Goal: Task Accomplishment & Management: Complete application form

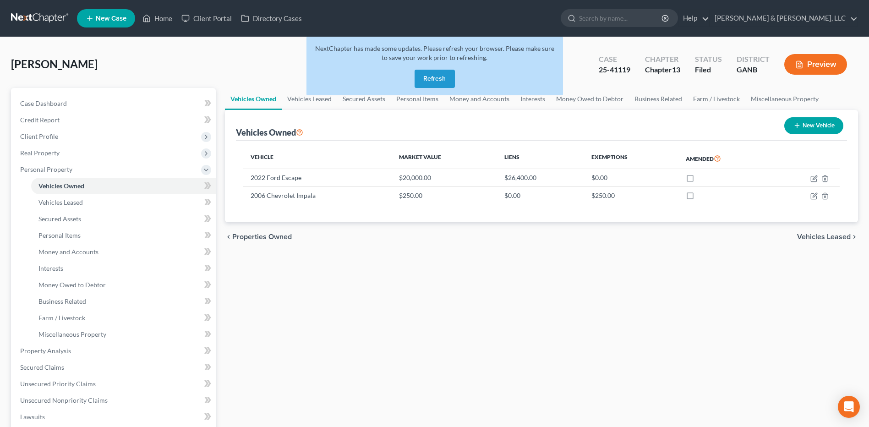
click at [422, 81] on button "Refresh" at bounding box center [434, 79] width 40 height 18
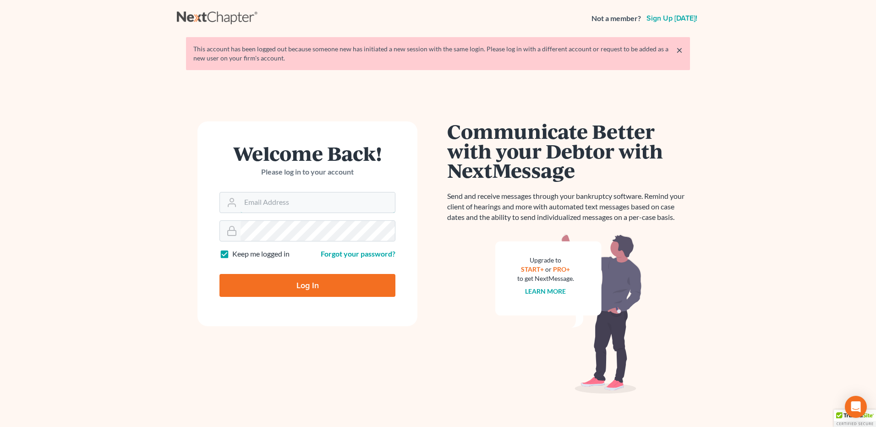
type input "[PERSON_NAME][EMAIL_ADDRESS][DOMAIN_NAME]"
click at [307, 274] on input "Log In" at bounding box center [307, 285] width 176 height 23
type input "Thinking..."
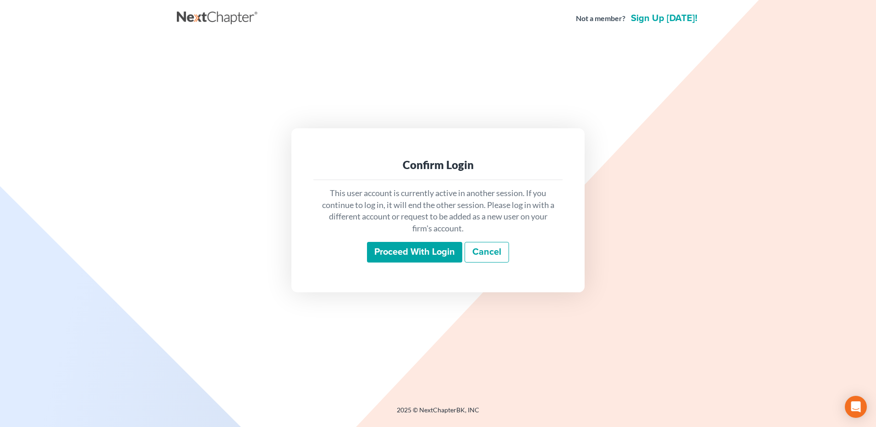
click at [416, 250] on input "Proceed with login" at bounding box center [414, 252] width 95 height 21
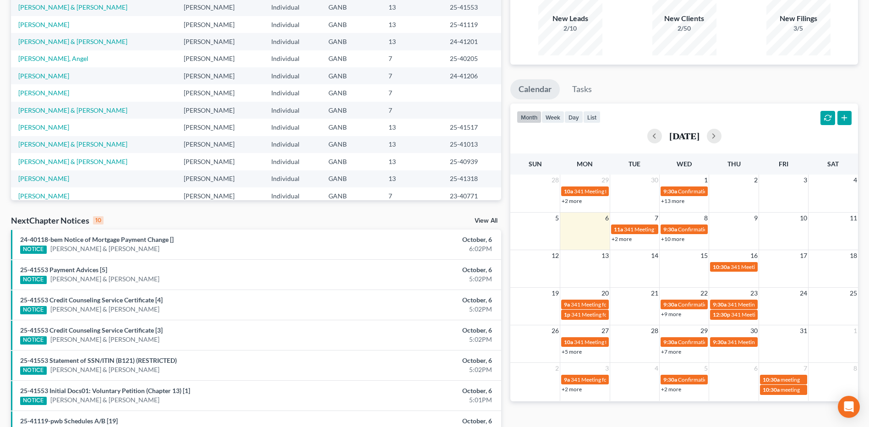
scroll to position [46, 0]
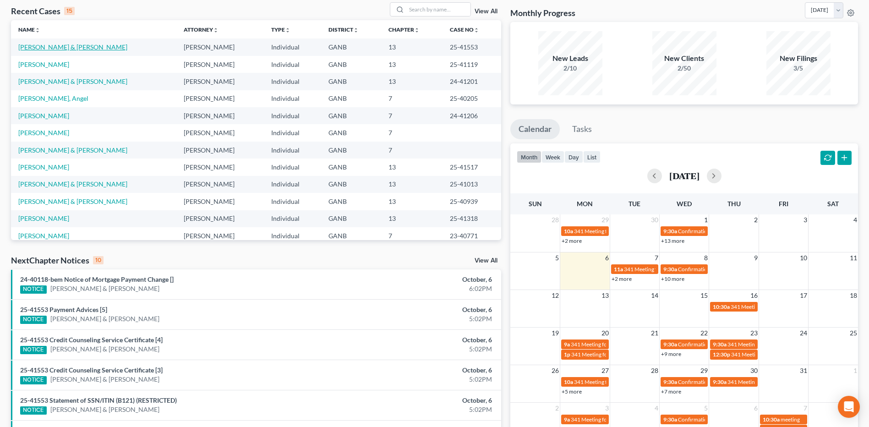
click at [67, 47] on link "Odom, Scottie & Robin" at bounding box center [72, 47] width 109 height 8
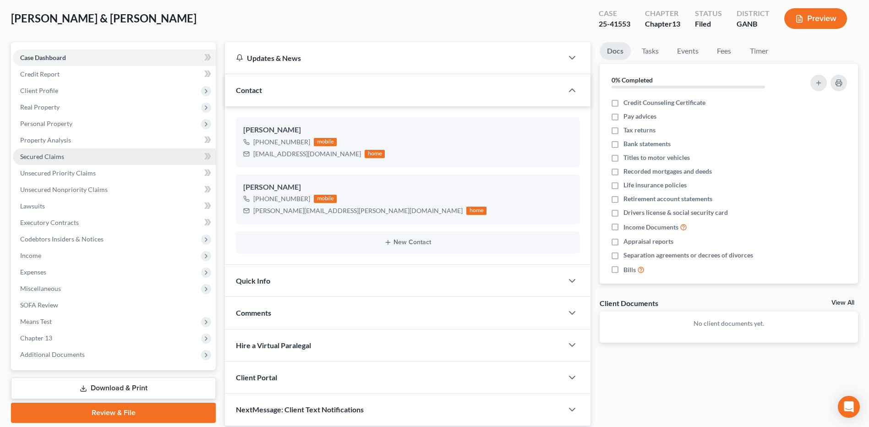
click at [53, 155] on span "Secured Claims" at bounding box center [42, 156] width 44 height 8
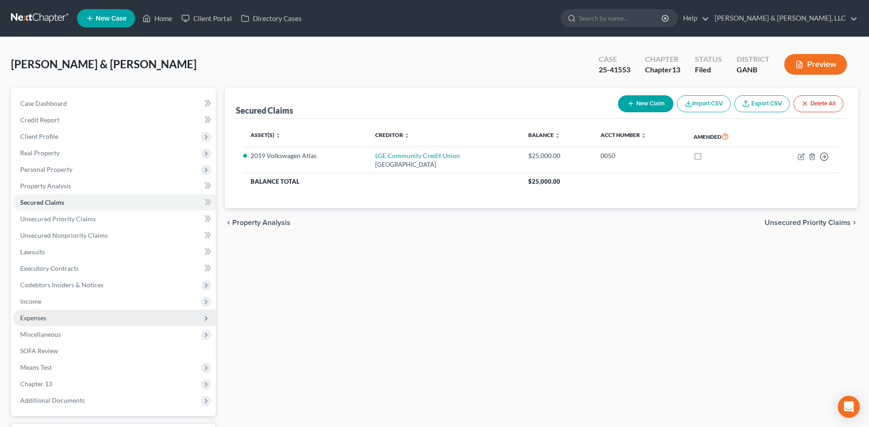
click at [57, 316] on span "Expenses" at bounding box center [114, 318] width 203 height 16
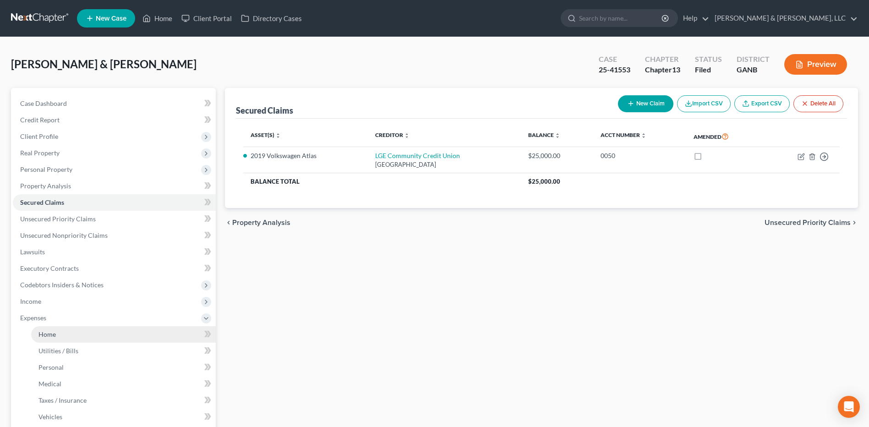
click at [67, 331] on link "Home" at bounding box center [123, 334] width 185 height 16
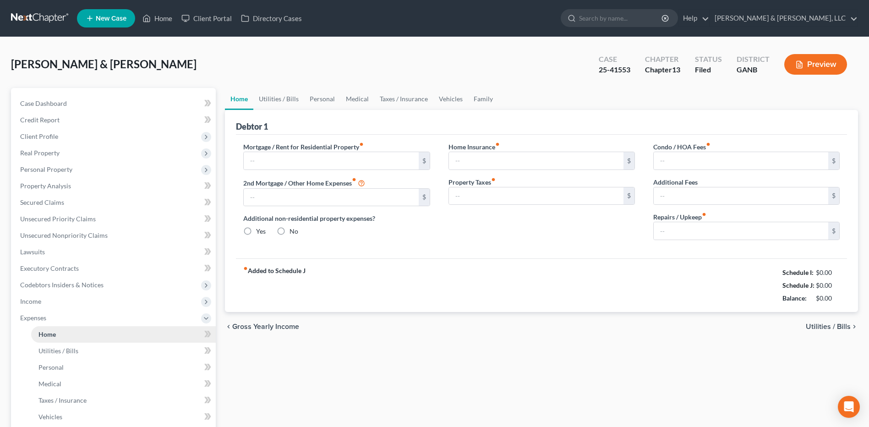
type input "900.00"
type input "0.00"
radio input "true"
type input "0.00"
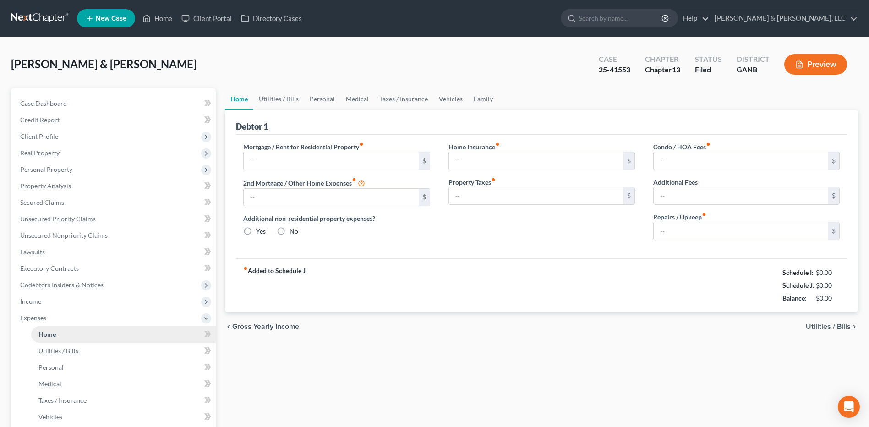
type input "0.00"
type input "50.00"
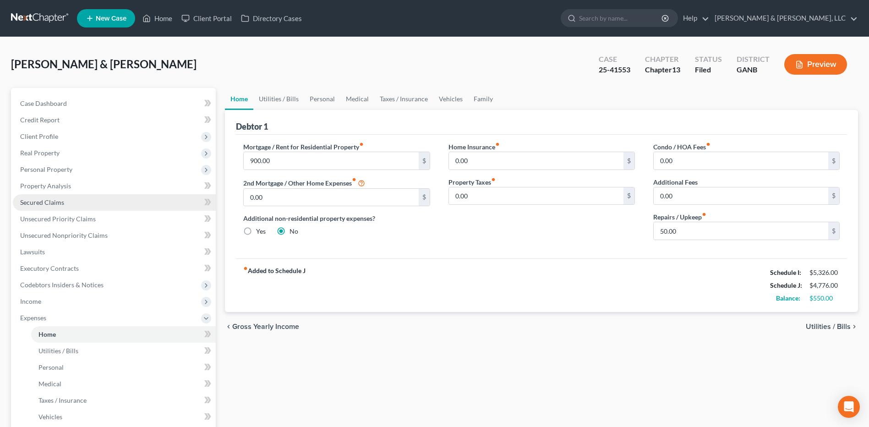
click at [54, 207] on link "Secured Claims" at bounding box center [114, 202] width 203 height 16
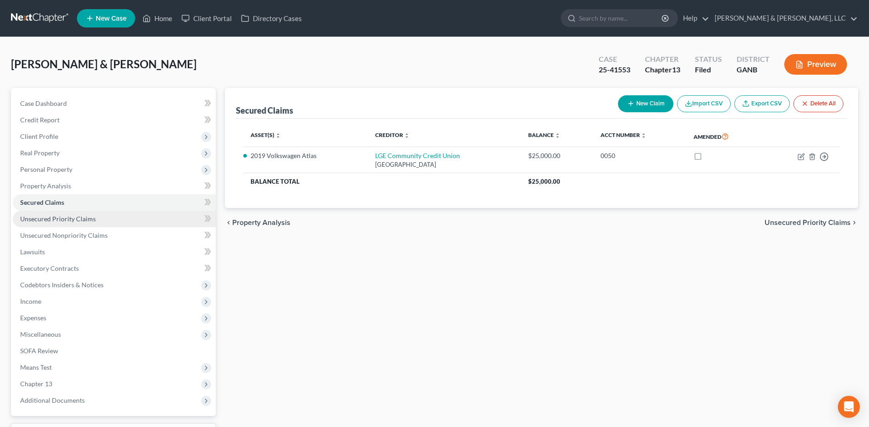
click at [101, 223] on link "Unsecured Priority Claims" at bounding box center [114, 219] width 203 height 16
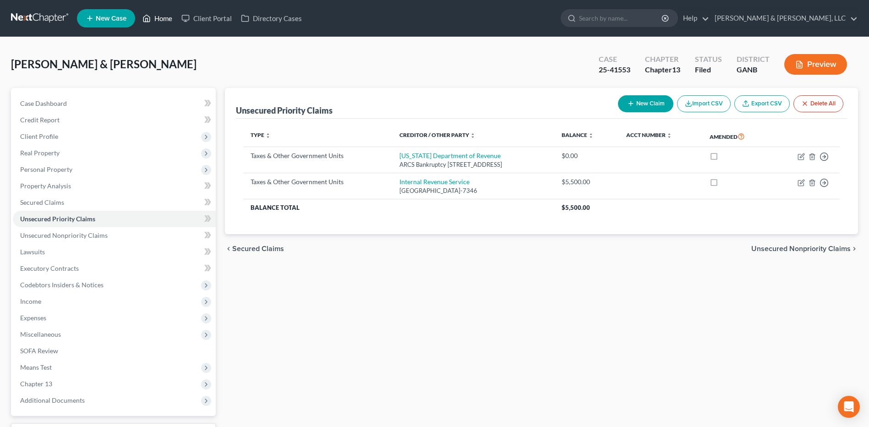
click at [159, 17] on link "Home" at bounding box center [157, 18] width 39 height 16
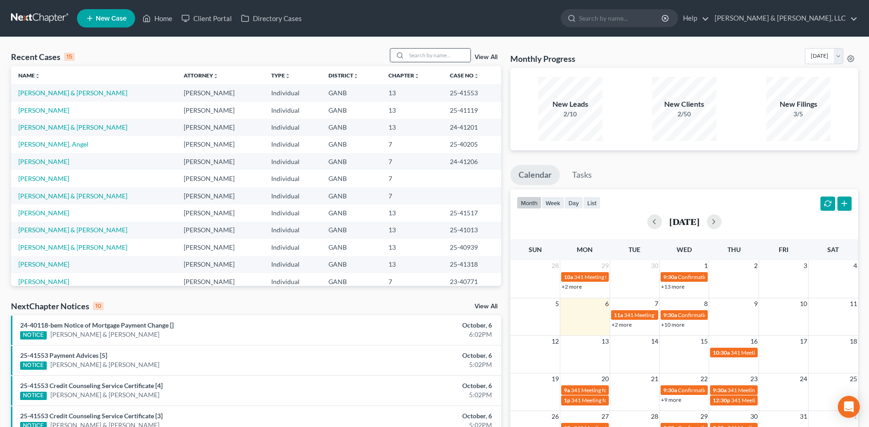
click at [463, 51] on input "search" at bounding box center [438, 55] width 64 height 13
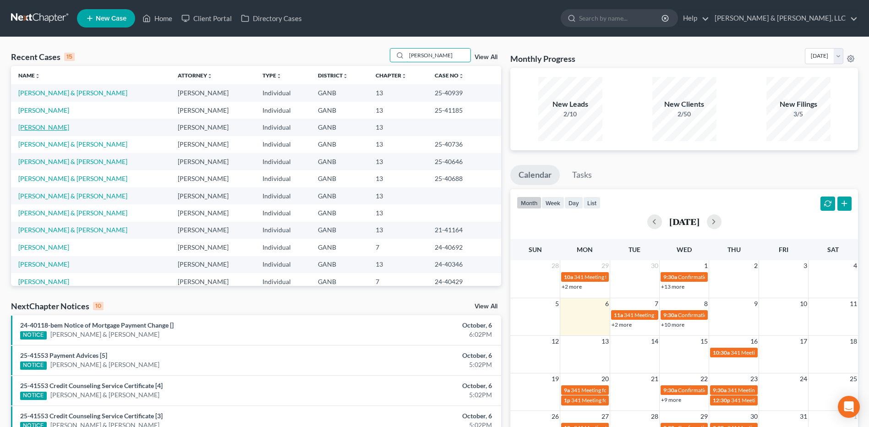
type input "allen"
click at [50, 130] on link "Allen, Johnathan" at bounding box center [43, 127] width 51 height 8
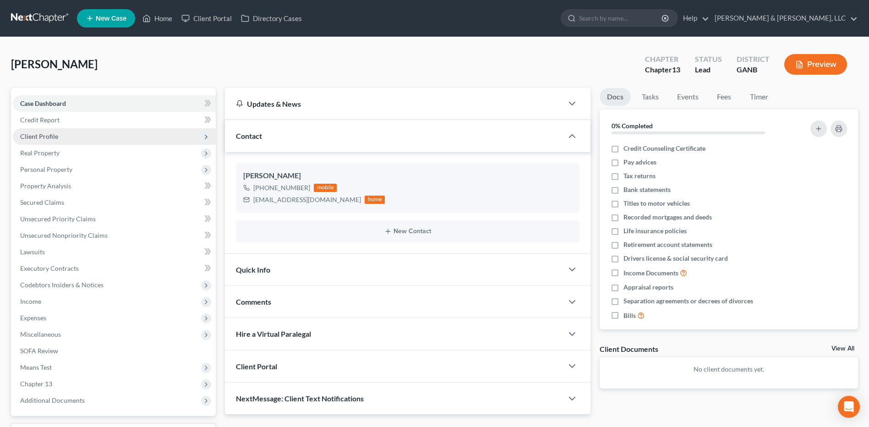
click at [62, 135] on span "Client Profile" at bounding box center [114, 136] width 203 height 16
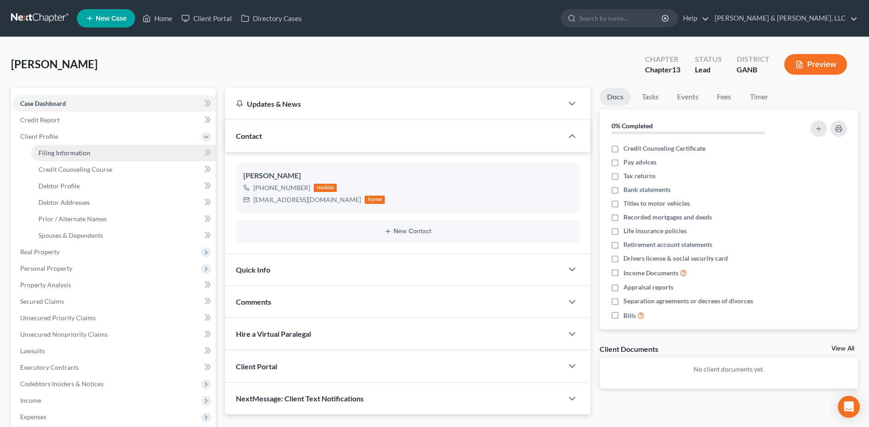
click at [96, 152] on link "Filing Information" at bounding box center [123, 153] width 185 height 16
select select "1"
select select "0"
select select "3"
select select "10"
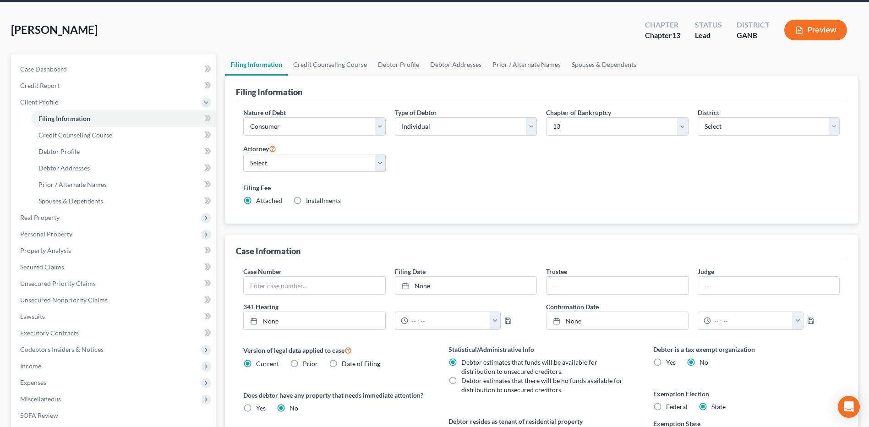
scroll to position [177, 0]
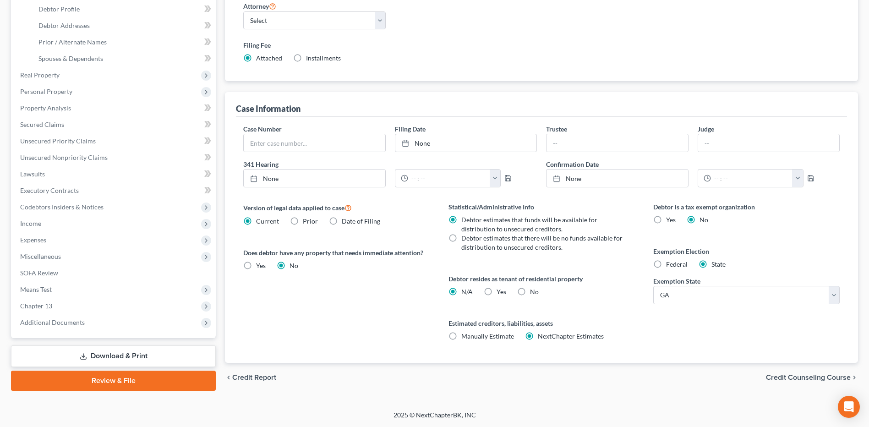
click at [530, 290] on label "No" at bounding box center [534, 291] width 9 height 9
click at [534, 290] on input "No" at bounding box center [537, 290] width 6 height 6
radio input "true"
radio input "false"
click at [788, 376] on span "Credit Counseling Course" at bounding box center [808, 377] width 85 height 7
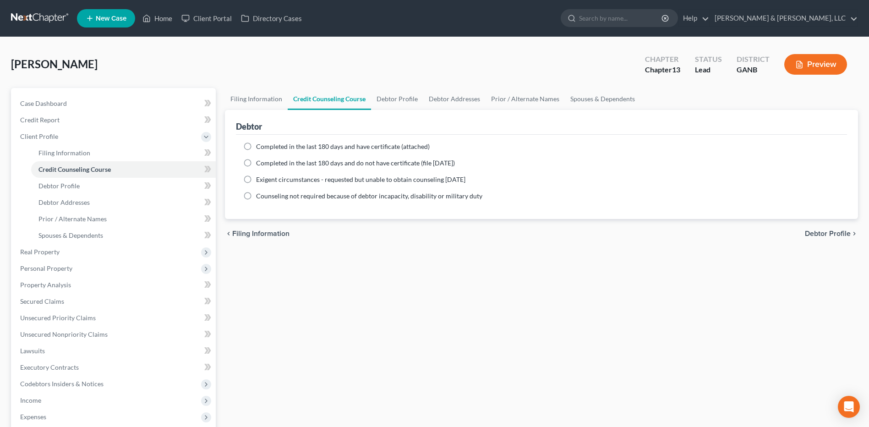
click at [322, 143] on span "Completed in the last 180 days and have certificate (attached)" at bounding box center [343, 146] width 174 height 8
click at [266, 143] on input "Completed in the last 180 days and have certificate (attached)" at bounding box center [263, 145] width 6 height 6
radio input "true"
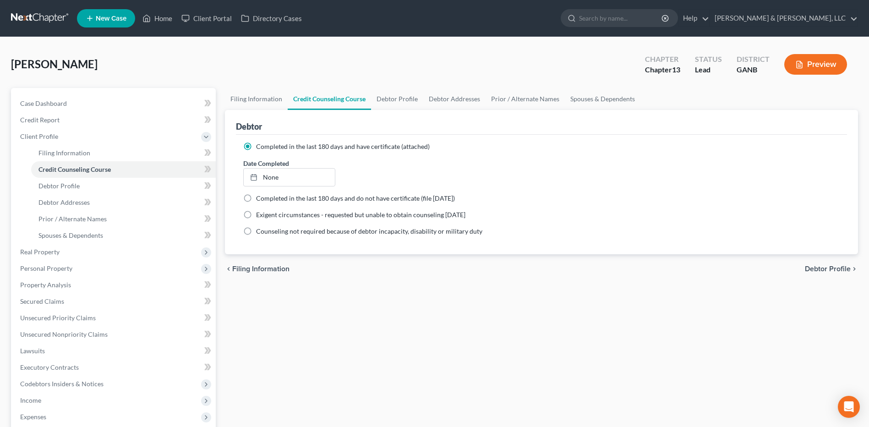
click at [832, 266] on span "Debtor Profile" at bounding box center [828, 268] width 46 height 7
select select "0"
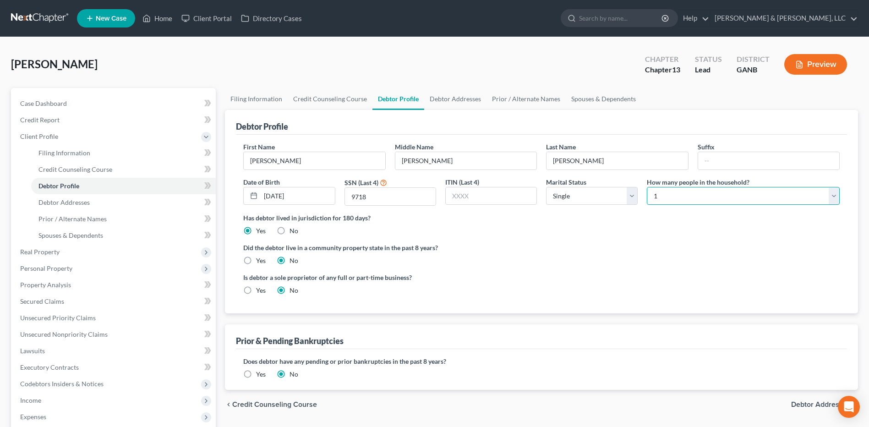
click at [756, 192] on select "Select 1 2 3 4 5 6 7 8 9 10 11 12 13 14 15 16 17 18 19 20" at bounding box center [743, 196] width 193 height 18
select select "4"
click at [647, 187] on select "Select 1 2 3 4 5 6 7 8 9 10 11 12 13 14 15 16 17 18 19 20" at bounding box center [743, 196] width 193 height 18
click at [809, 403] on span "Debtor Addresses" at bounding box center [821, 404] width 60 height 7
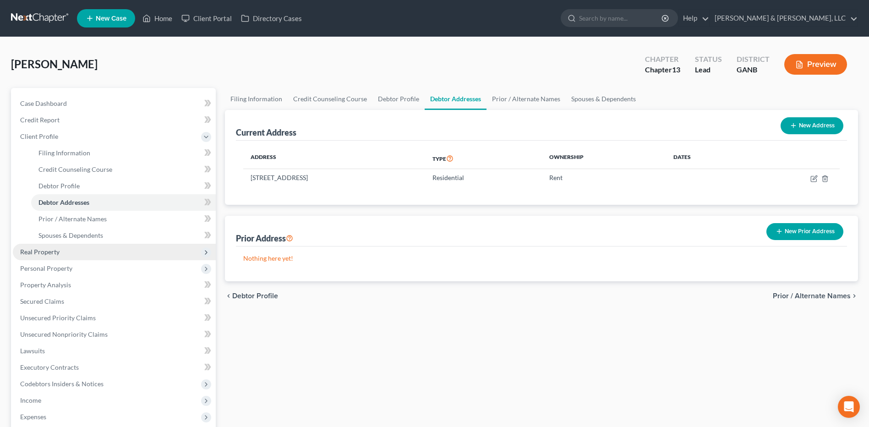
click at [47, 250] on span "Real Property" at bounding box center [39, 252] width 39 height 8
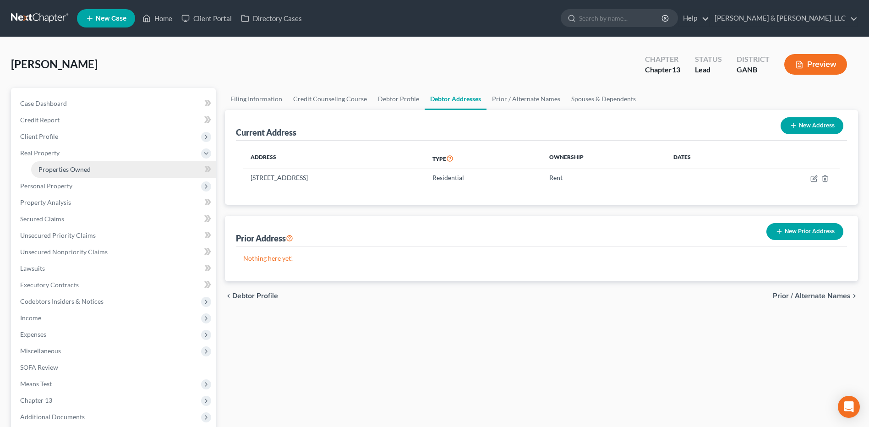
click at [93, 173] on link "Properties Owned" at bounding box center [123, 169] width 185 height 16
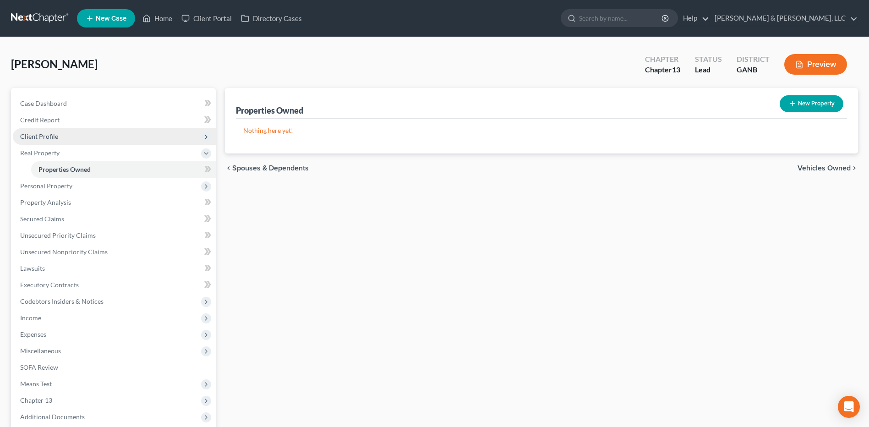
click at [78, 139] on span "Client Profile" at bounding box center [114, 136] width 203 height 16
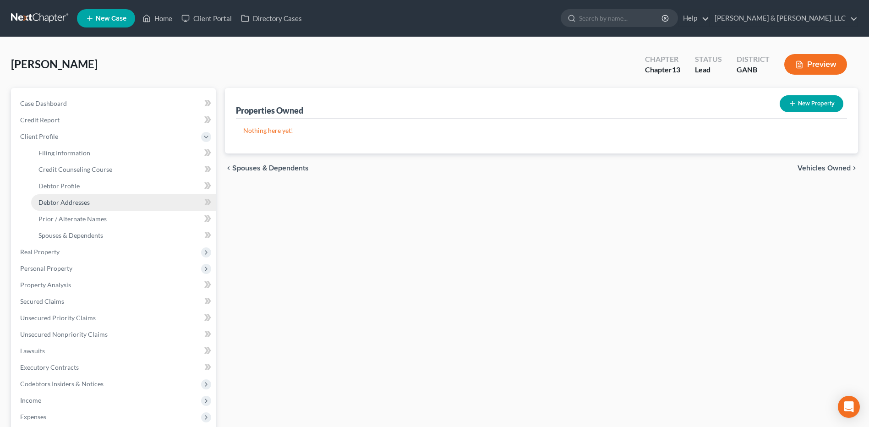
click at [76, 207] on link "Debtor Addresses" at bounding box center [123, 202] width 185 height 16
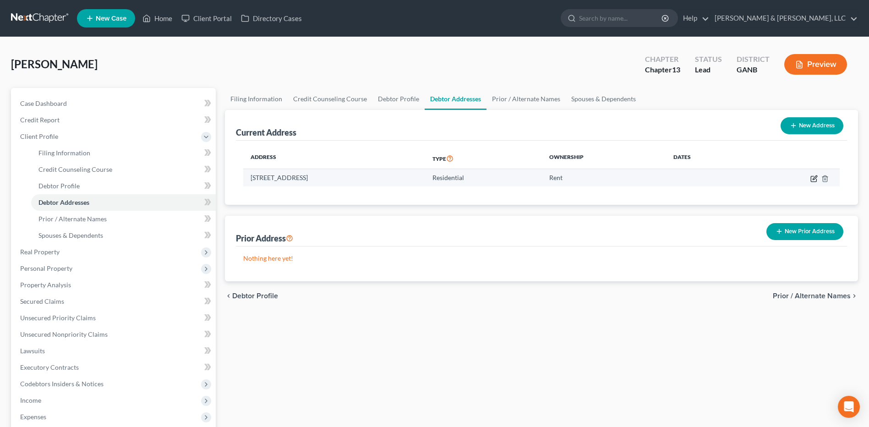
click at [813, 177] on icon "button" at bounding box center [813, 178] width 7 height 7
select select "10"
select select "0"
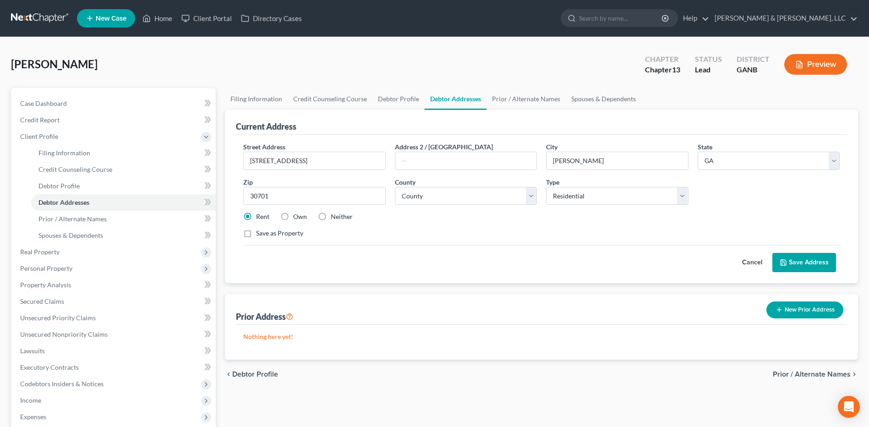
click at [295, 221] on label "Own" at bounding box center [300, 216] width 14 height 9
click at [297, 218] on input "Own" at bounding box center [300, 215] width 6 height 6
radio input "true"
click at [280, 236] on label "Save as Property" at bounding box center [279, 233] width 47 height 9
click at [266, 234] on input "Save as Property" at bounding box center [263, 232] width 6 height 6
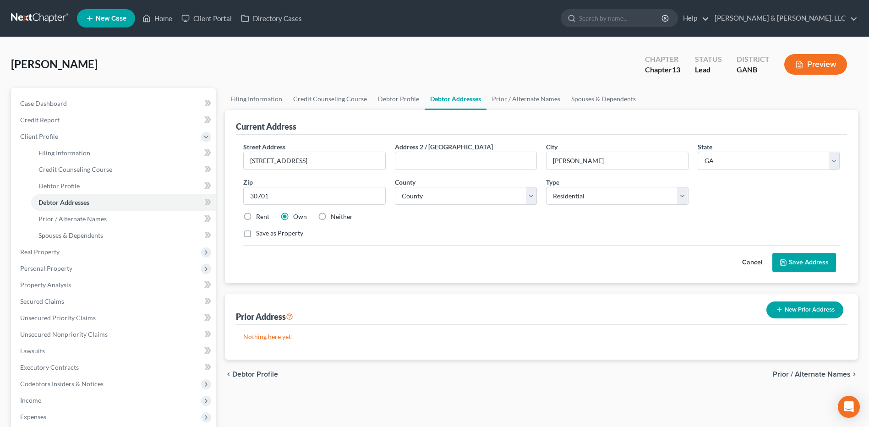
checkbox input "true"
click at [820, 266] on button "Save Address" at bounding box center [804, 262] width 64 height 19
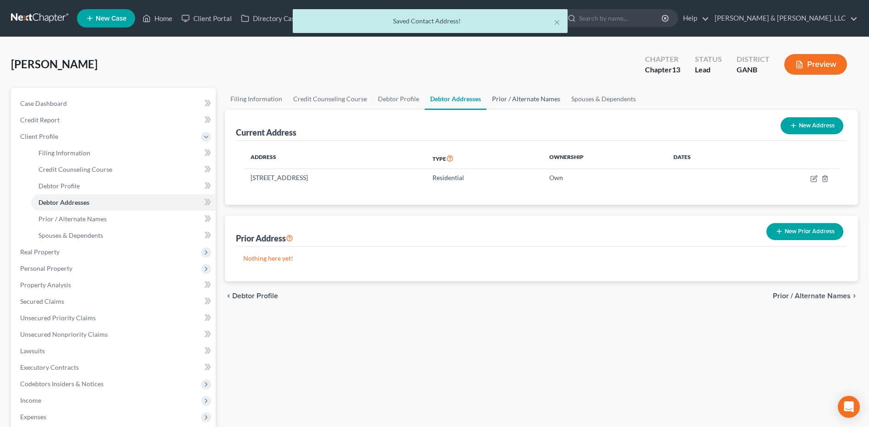
click at [523, 97] on link "Prior / Alternate Names" at bounding box center [525, 99] width 79 height 22
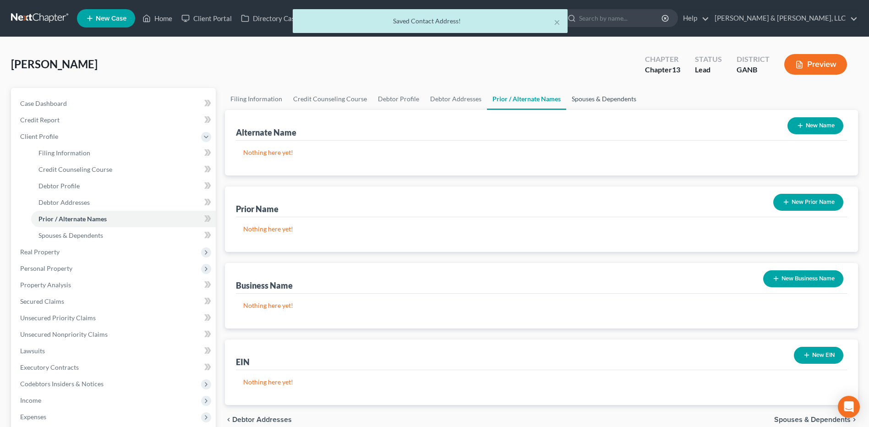
click at [601, 103] on link "Spouses & Dependents" at bounding box center [604, 99] width 76 height 22
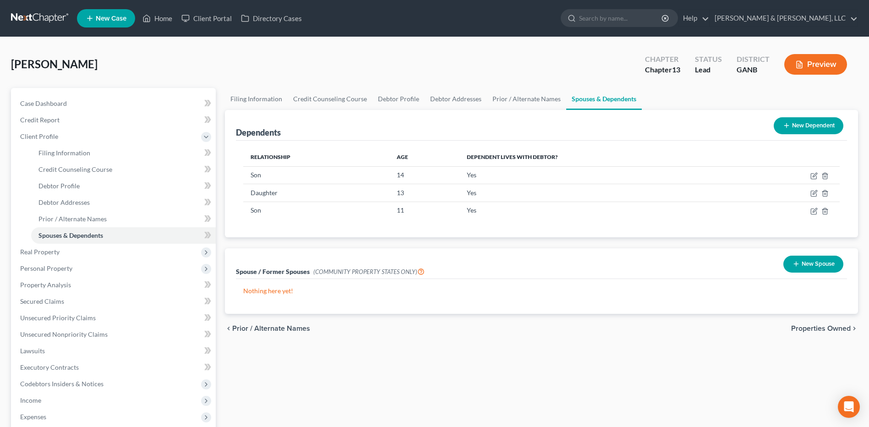
click at [831, 328] on span "Properties Owned" at bounding box center [821, 328] width 60 height 7
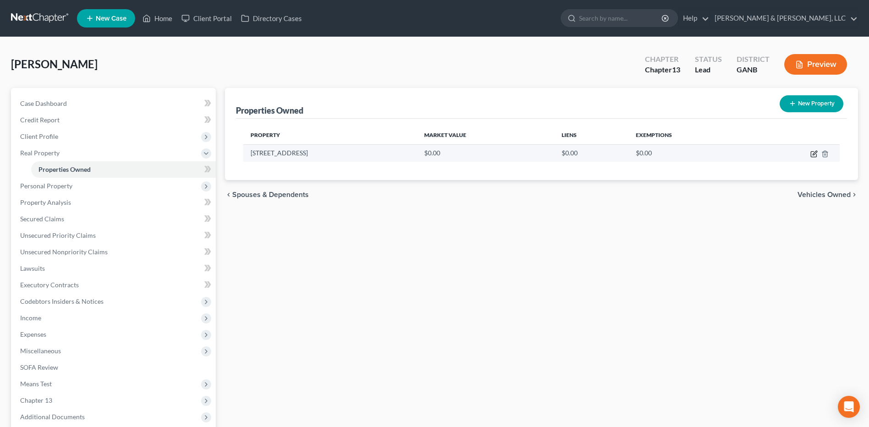
click at [810, 151] on icon "button" at bounding box center [813, 153] width 7 height 7
select select "10"
select select "63"
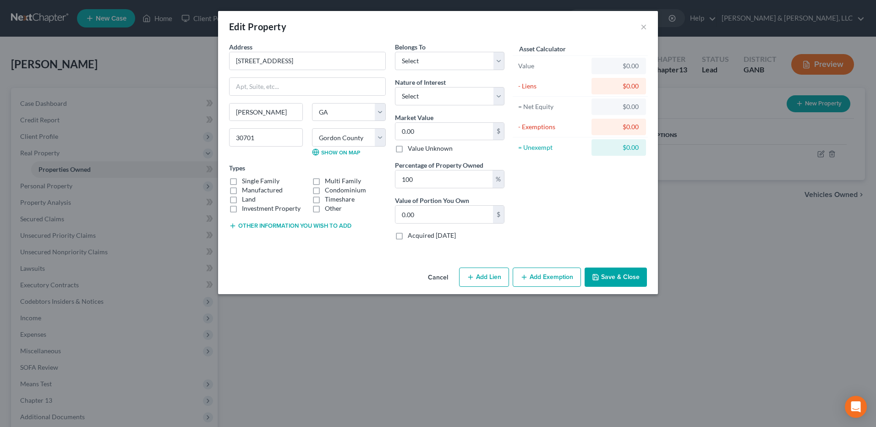
click at [562, 31] on div "Edit Property ×" at bounding box center [438, 26] width 440 height 31
click at [264, 179] on label "Single Family" at bounding box center [261, 180] width 38 height 9
click at [251, 179] on input "Single Family" at bounding box center [248, 179] width 6 height 6
checkbox input "true"
click at [474, 64] on select "Select Debtor 1 Only Debtor 2 Only Debtor 1 And Debtor 2 Only At Least One Of T…" at bounding box center [449, 61] width 109 height 18
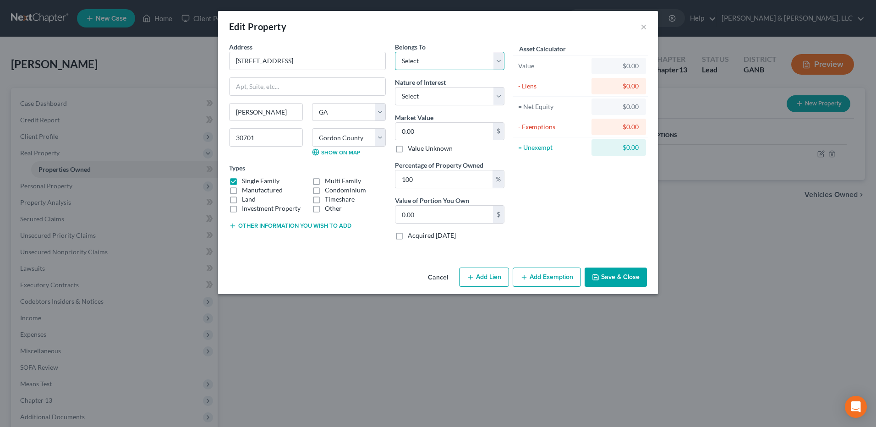
select select "0"
click at [395, 52] on select "Select Debtor 1 Only Debtor 2 Only Debtor 1 And Debtor 2 Only At Least One Of T…" at bounding box center [449, 61] width 109 height 18
click at [446, 131] on input "0.00" at bounding box center [444, 131] width 98 height 17
type input "7"
type input "7.00"
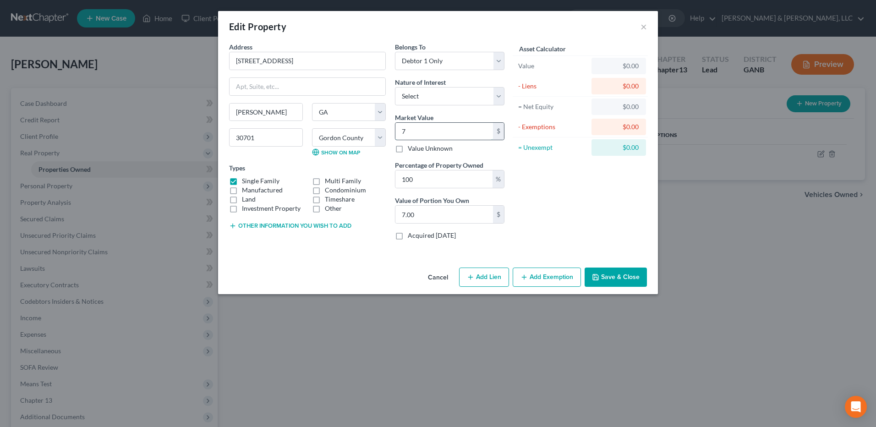
type input "70"
type input "70.00"
type input "700"
type input "700.00"
type input "7000"
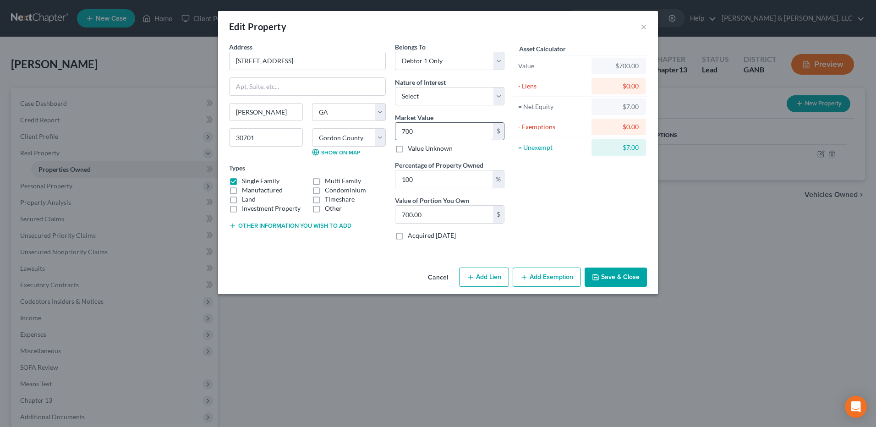
type input "7,000.00"
type input "7,0000"
type input "70,000.00"
type input "70,0000"
type input "700,000.00"
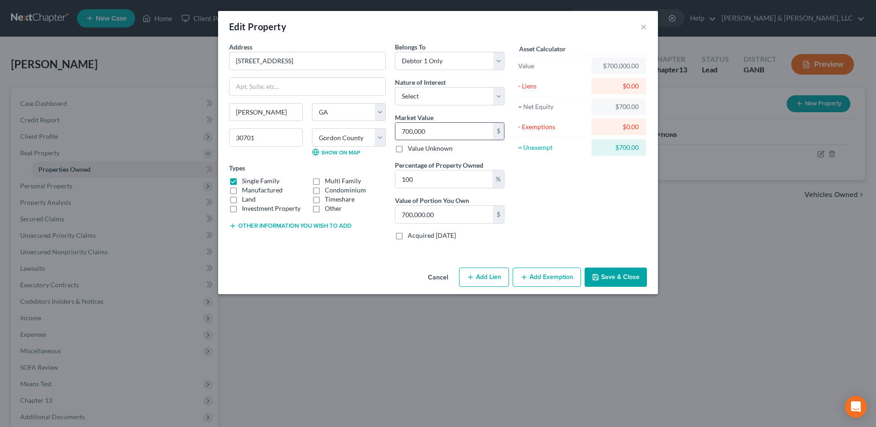
type input "6"
type input "6.00"
type input "69"
type input "69.00"
type input "690"
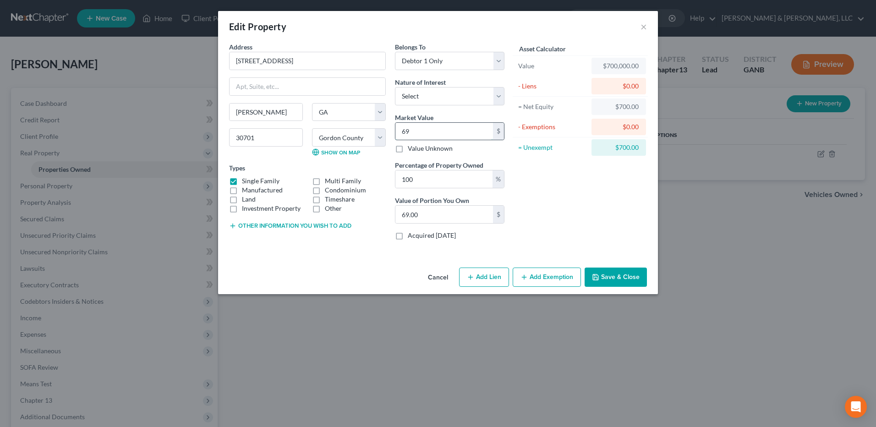
type input "690.00"
type input "6900"
type input "6,900.00"
type input "6,9000"
type input "69,000.00"
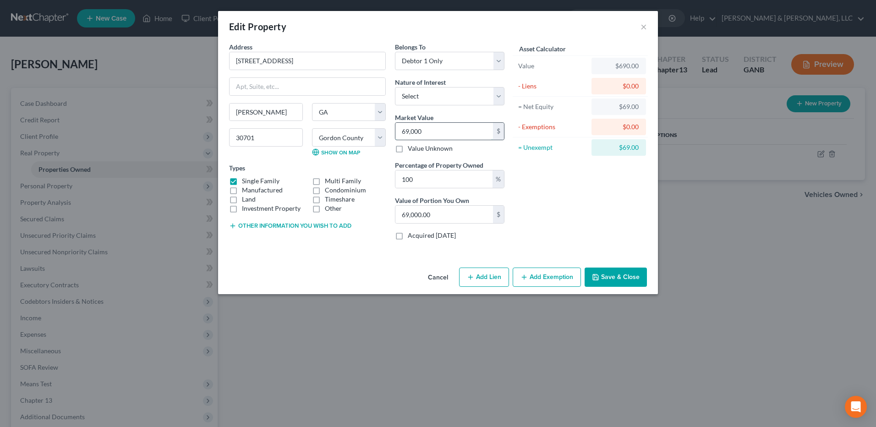
type input "69,0000"
type input "690,000.00"
type input "690,000"
click at [567, 275] on button "Add Exemption" at bounding box center [546, 276] width 68 height 19
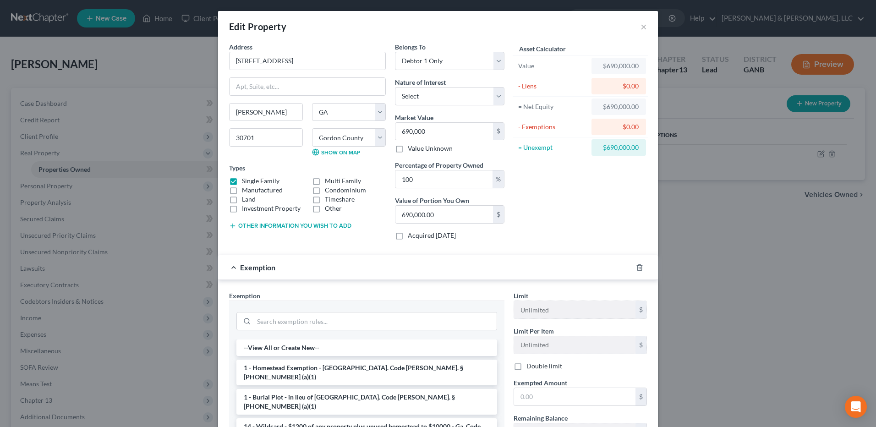
click at [311, 362] on li "1 - Homestead Exemption - Ga. Code Ann. § 44-13-100 (a)(1)" at bounding box center [366, 372] width 261 height 26
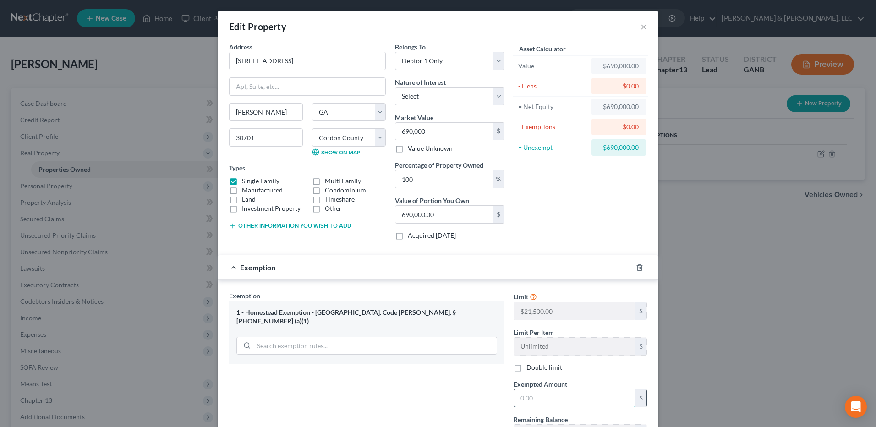
click at [550, 401] on input "text" at bounding box center [574, 397] width 121 height 17
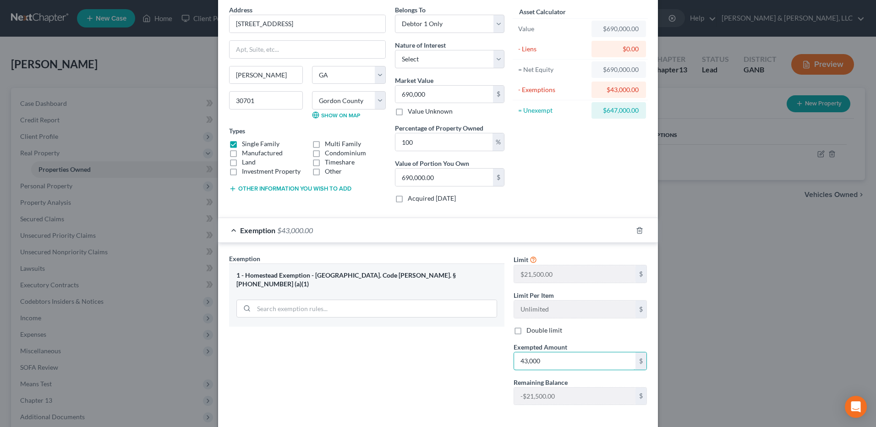
scroll to position [81, 0]
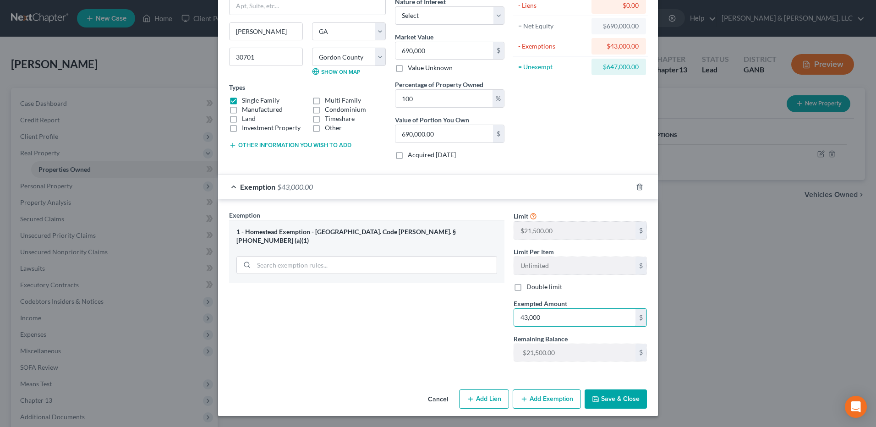
type input "43,000"
click at [614, 395] on button "Save & Close" at bounding box center [615, 398] width 62 height 19
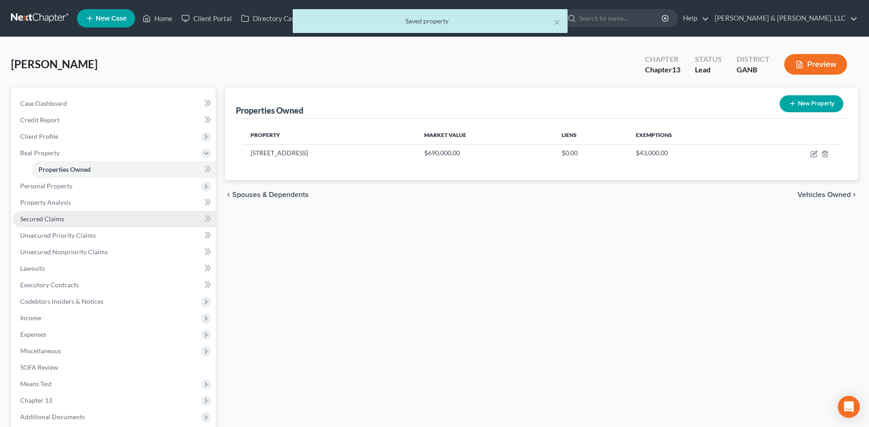
click at [94, 212] on link "Secured Claims" at bounding box center [114, 219] width 203 height 16
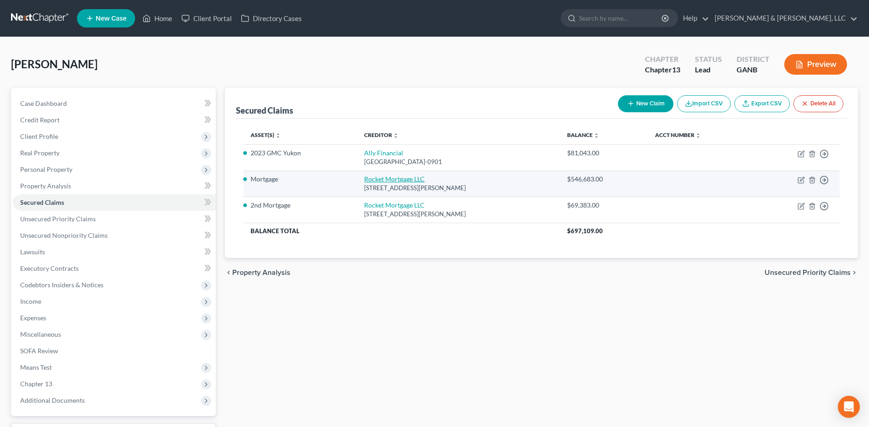
click at [391, 178] on link "Rocket Mortgage LLC" at bounding box center [394, 179] width 60 height 8
select select "23"
select select "2"
select select "0"
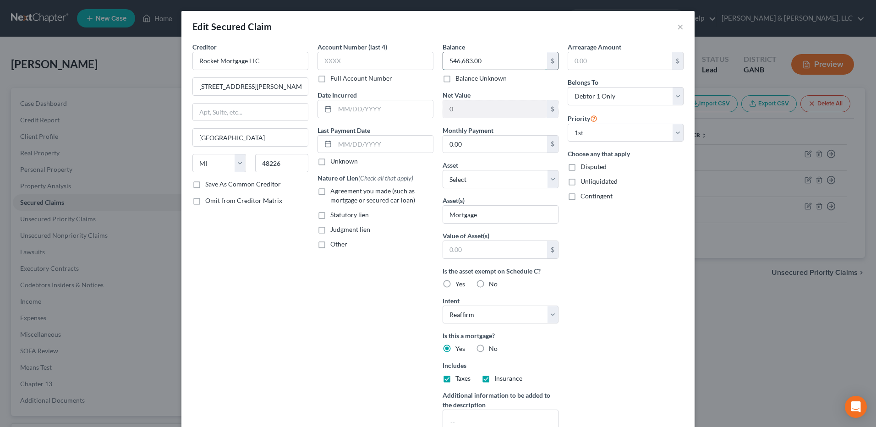
click at [506, 63] on input "546,683.00" at bounding box center [495, 60] width 104 height 17
type input "547,000"
click at [358, 192] on span "Agreement you made (such as mortgage or secured car loan)" at bounding box center [372, 195] width 85 height 17
click at [340, 192] on input "Agreement you made (such as mortgage or secured car loan)" at bounding box center [337, 189] width 6 height 6
checkbox input "true"
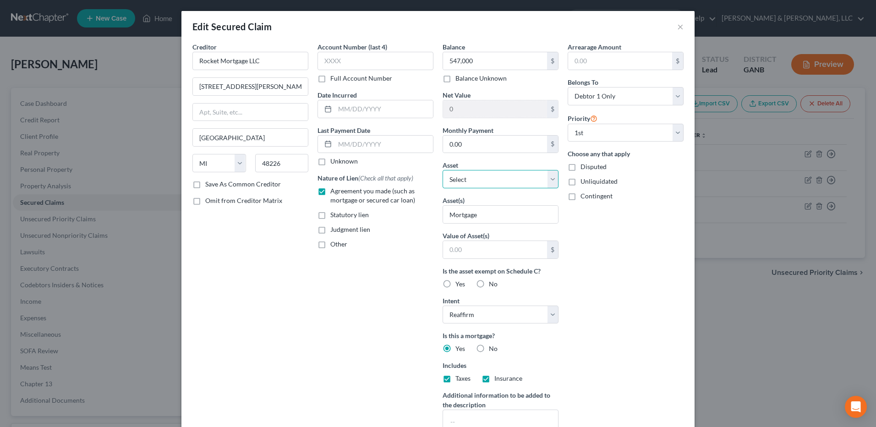
click at [542, 179] on select "Select Other Multiple Assets 133 River Place Dr NW - $690000.0 Navy Federal (Ch…" at bounding box center [500, 179] width 116 height 18
select select "2"
click at [442, 170] on select "Select Other Multiple Assets 133 River Place Dr NW - $690000.0 Navy Federal (Ch…" at bounding box center [500, 179] width 116 height 18
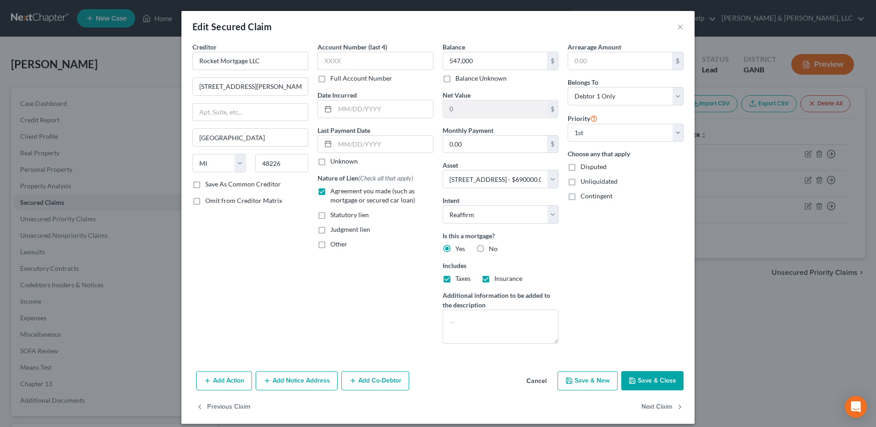
click at [658, 375] on button "Save & Close" at bounding box center [652, 380] width 62 height 19
select select
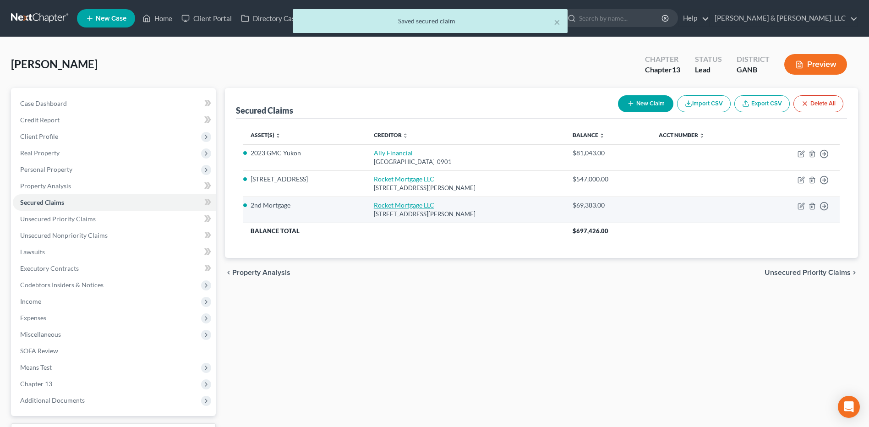
click at [399, 201] on link "Rocket Mortgage LLC" at bounding box center [404, 205] width 60 height 8
select select "23"
select select "2"
select select "0"
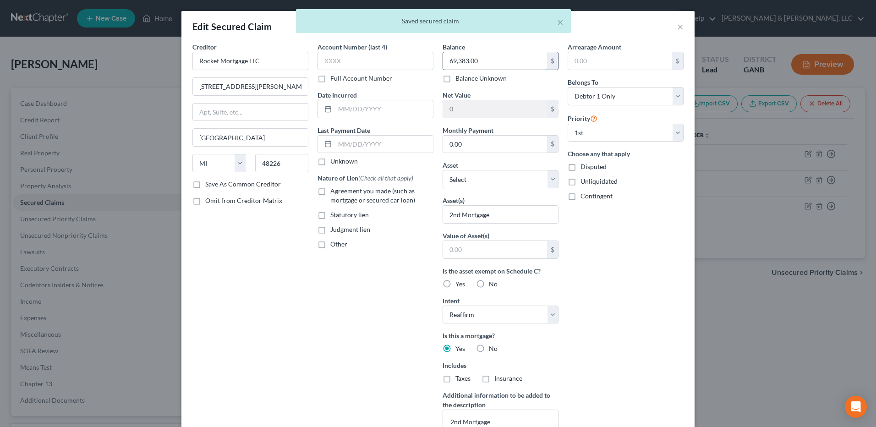
click at [493, 62] on input "69,383.00" at bounding box center [495, 60] width 104 height 17
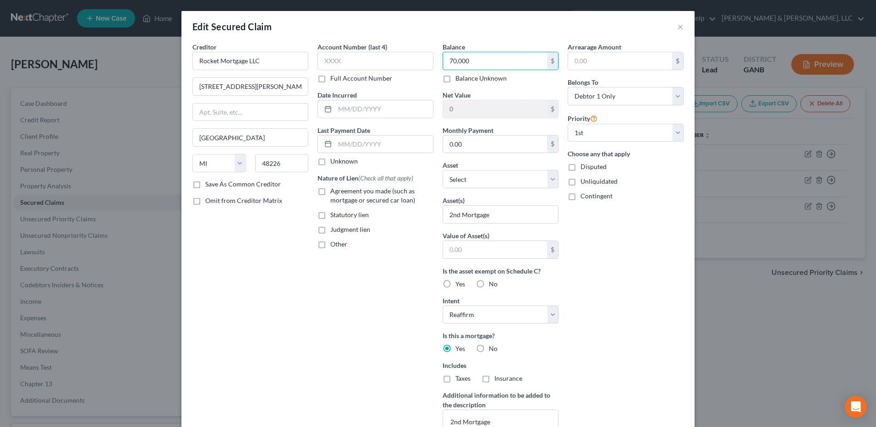
type input "70,000"
click at [376, 190] on span "Agreement you made (such as mortgage or secured car loan)" at bounding box center [372, 195] width 85 height 17
click at [340, 190] on input "Agreement you made (such as mortgage or secured car loan)" at bounding box center [337, 189] width 6 height 6
checkbox input "true"
click at [656, 134] on select "Select 1st 2nd 3rd 4th 5th 6th 7th 8th 9th 10th 11th 12th 13th 14th 15th 16th 1…" at bounding box center [625, 133] width 116 height 18
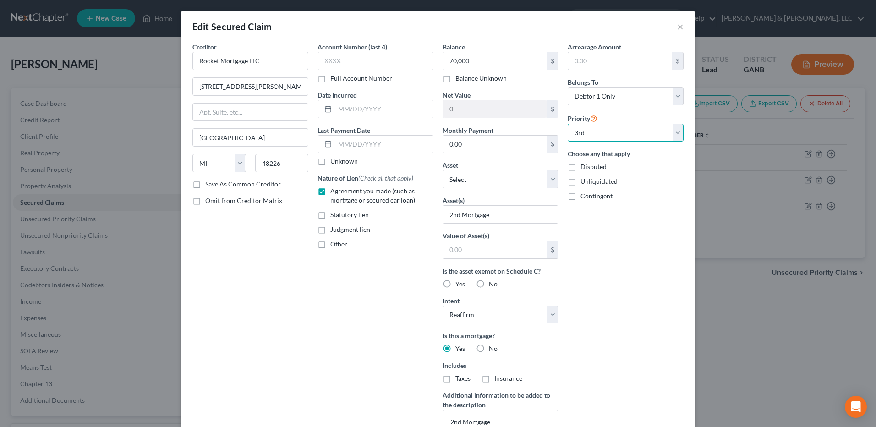
click at [567, 124] on select "Select 1st 2nd 3rd 4th 5th 6th 7th 8th 9th 10th 11th 12th 13th 14th 15th 16th 1…" at bounding box center [625, 133] width 116 height 18
click at [621, 132] on select "Select 1st 2nd 3rd 4th 5th 6th 7th 8th 9th 10th 11th 12th 13th 14th 15th 16th 1…" at bounding box center [625, 133] width 116 height 18
select select "1"
click at [567, 124] on select "Select 1st 2nd 3rd 4th 5th 6th 7th 8th 9th 10th 11th 12th 13th 14th 15th 16th 1…" at bounding box center [625, 133] width 116 height 18
click at [525, 182] on select "Select Other Multiple Assets 133 River Place Dr NW - $690000.0 Navy Federal (Ch…" at bounding box center [500, 179] width 116 height 18
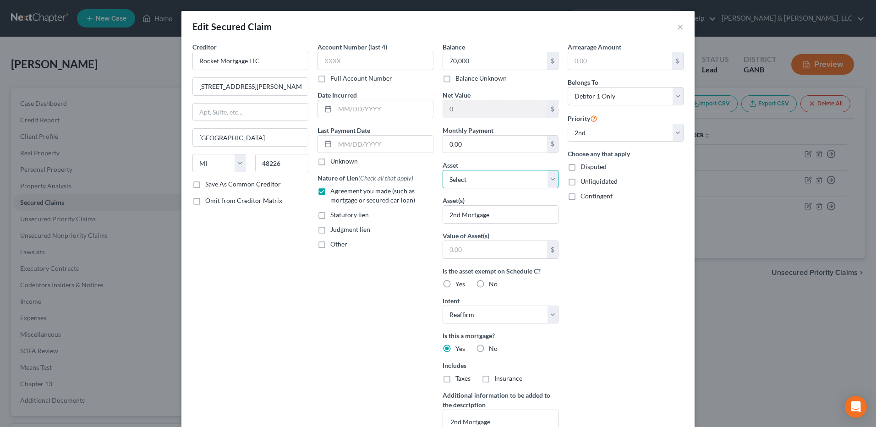
select select "2"
click at [442, 170] on select "Select Other Multiple Assets 133 River Place Dr NW - $690000.0 Navy Federal (Ch…" at bounding box center [500, 179] width 116 height 18
select select "0"
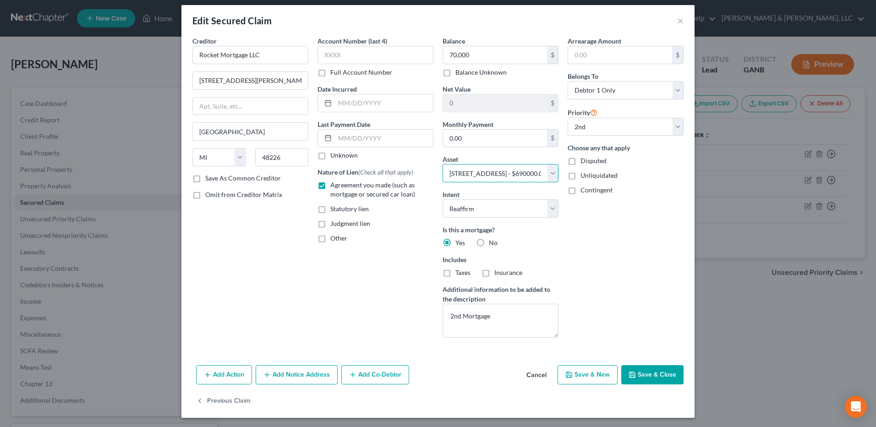
scroll to position [8, 0]
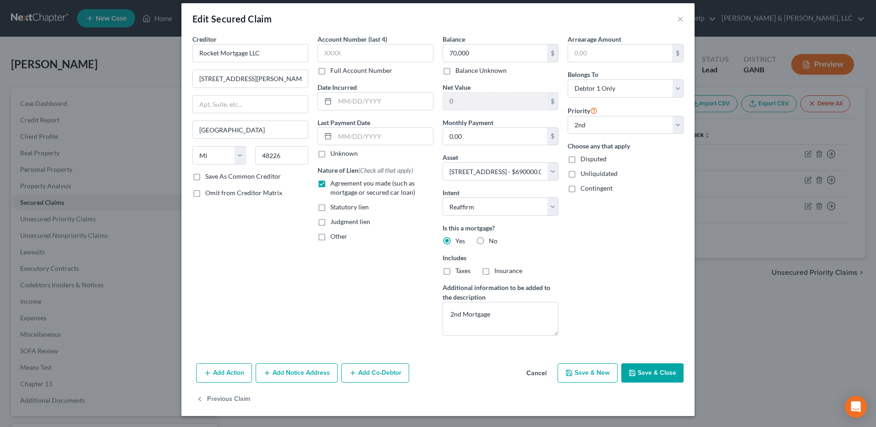
click at [660, 374] on button "Save & Close" at bounding box center [652, 372] width 62 height 19
select select
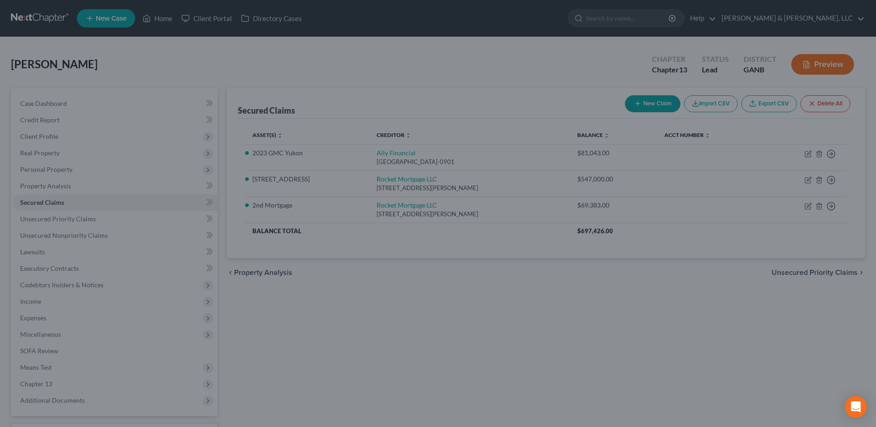
type input "70,000.00"
type input "73,000.00"
select select "2"
type input "0"
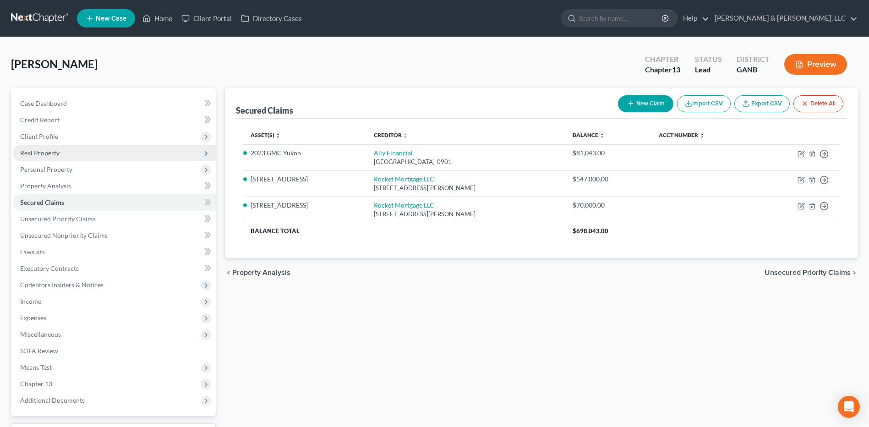
click at [48, 148] on span "Real Property" at bounding box center [114, 153] width 203 height 16
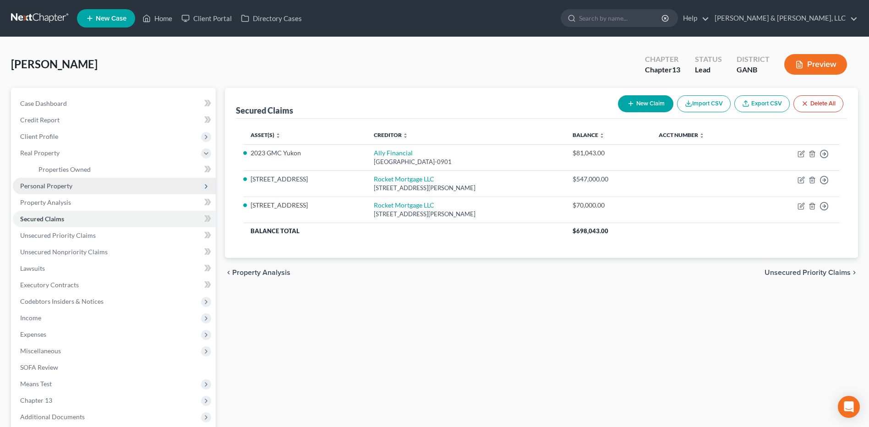
click at [53, 182] on span "Personal Property" at bounding box center [46, 186] width 52 height 8
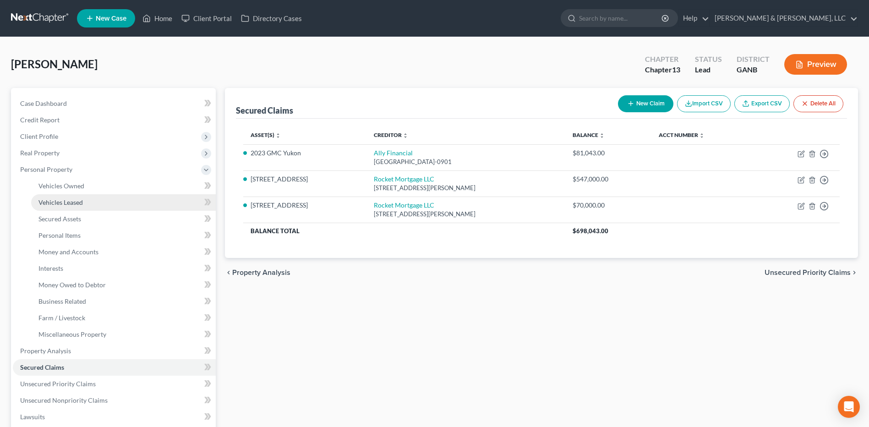
click at [62, 206] on span "Vehicles Leased" at bounding box center [60, 202] width 44 height 8
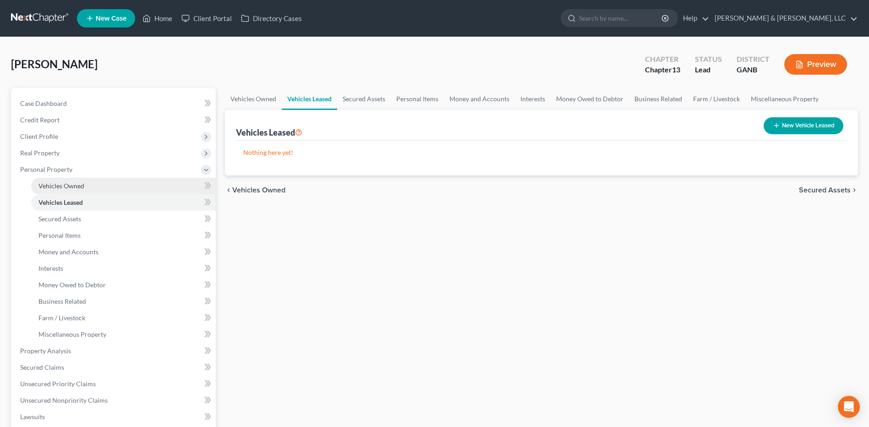
click at [65, 189] on span "Vehicles Owned" at bounding box center [61, 186] width 46 height 8
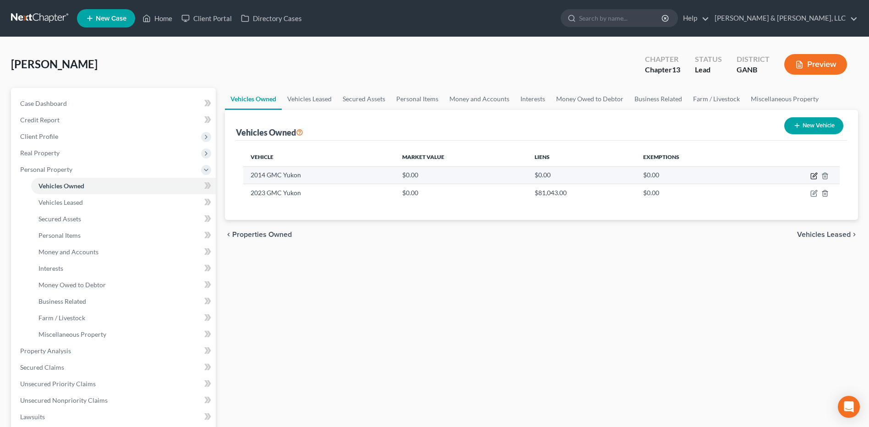
click at [814, 176] on icon "button" at bounding box center [814, 175] width 4 height 4
select select "0"
select select "12"
select select "0"
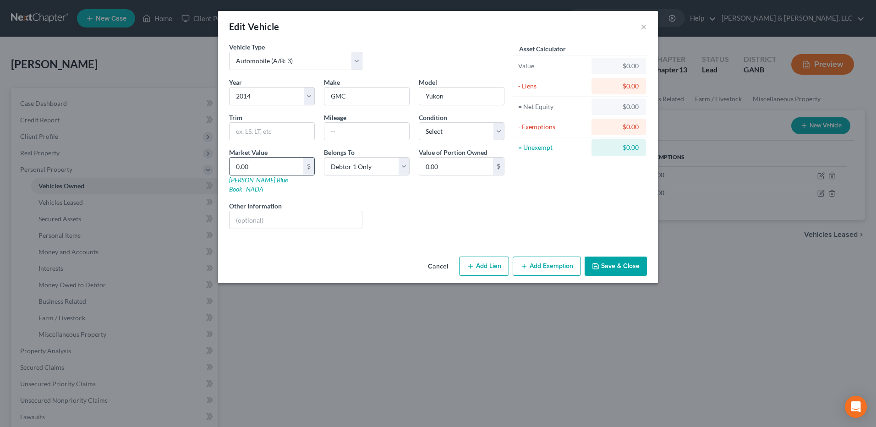
click at [275, 169] on input "0.00" at bounding box center [266, 166] width 74 height 17
type input "8"
type input "8.00"
type input "80"
type input "80.00"
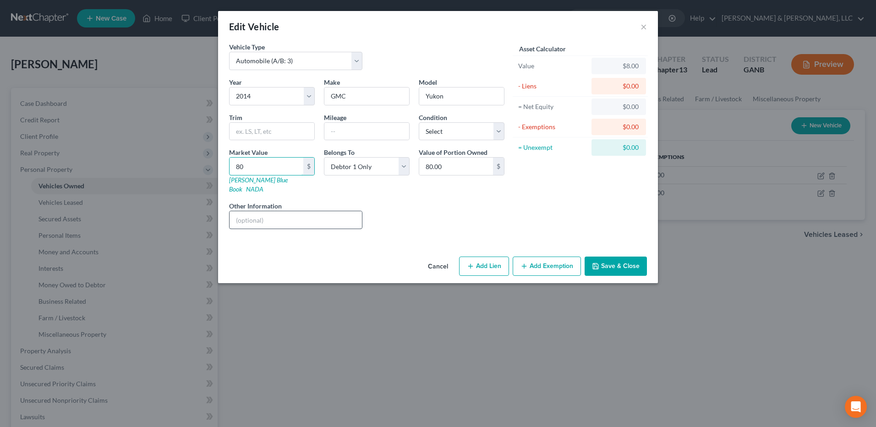
type input "800"
type input "800.00"
type input "8000"
type input "8,000.00"
type input "8,000"
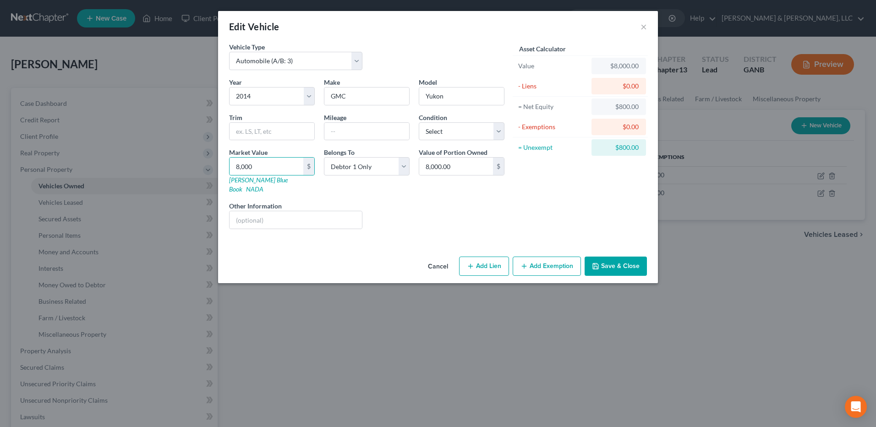
click at [538, 256] on button "Add Exemption" at bounding box center [546, 265] width 68 height 19
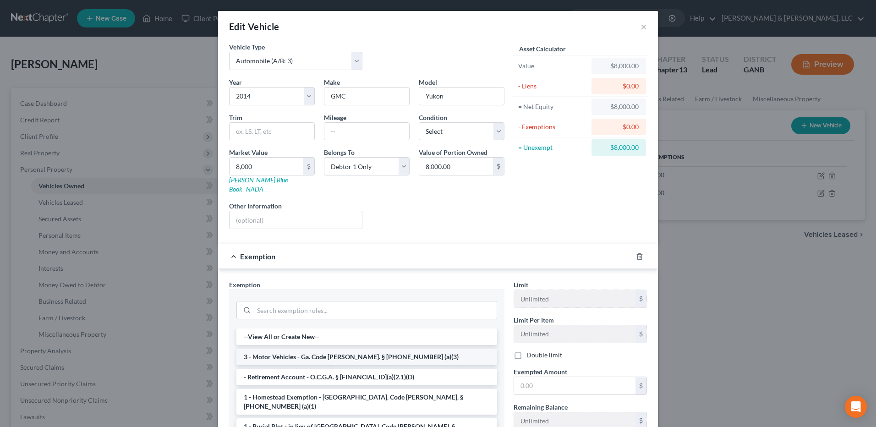
click at [302, 349] on li "3 - Motor Vehicles - Ga. Code Ann. § 44-13-100 (a)(3)" at bounding box center [366, 357] width 261 height 16
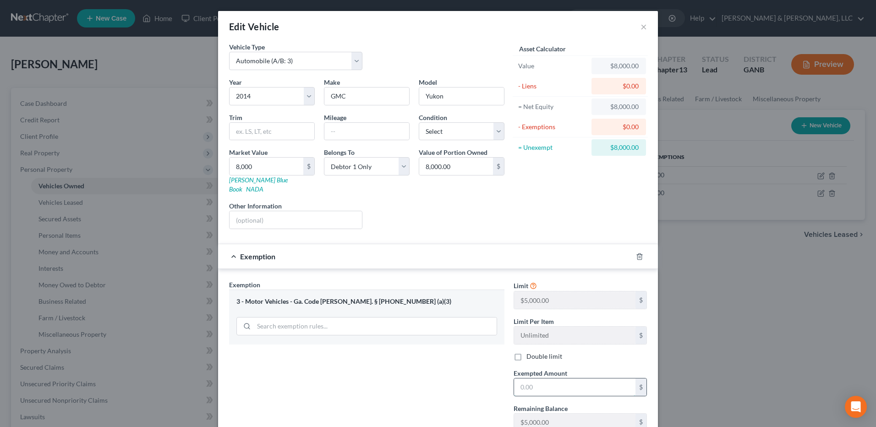
click at [536, 378] on input "text" at bounding box center [574, 386] width 121 height 17
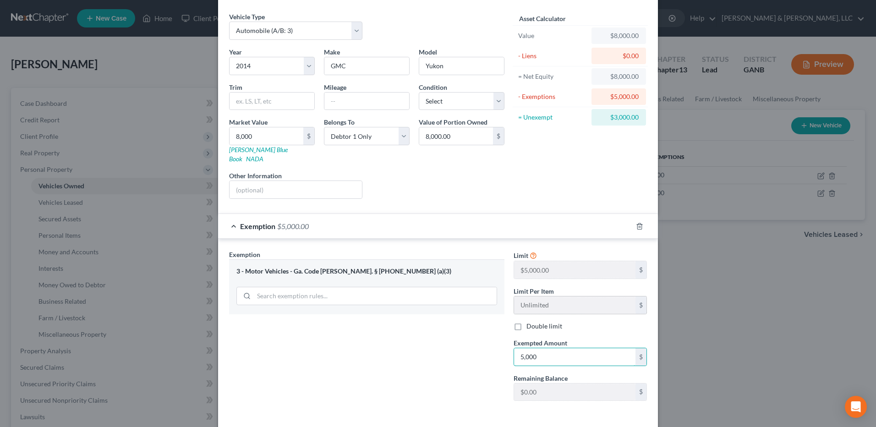
scroll to position [60, 0]
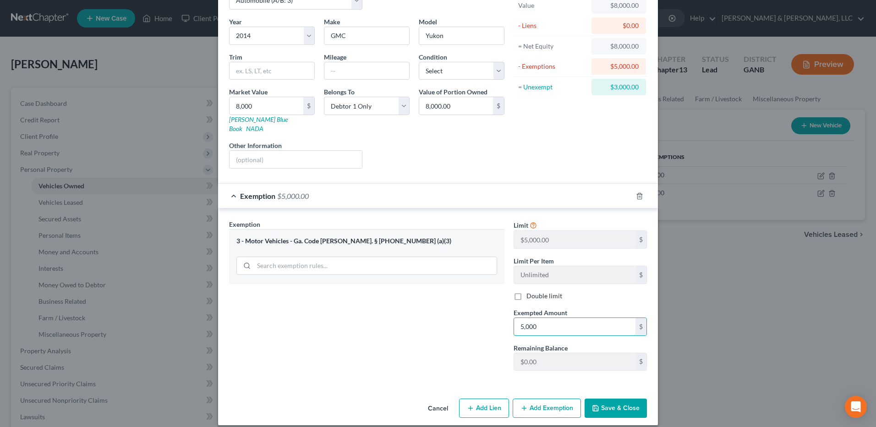
type input "5,000"
click at [620, 398] on button "Save & Close" at bounding box center [615, 407] width 62 height 19
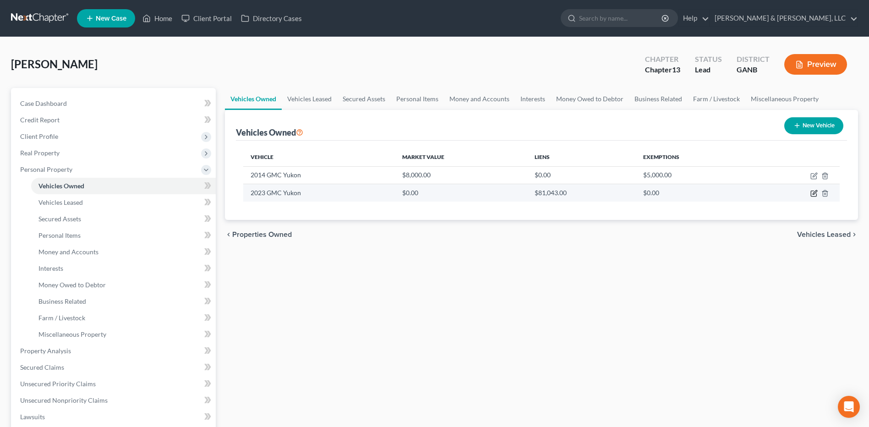
click at [811, 193] on icon "button" at bounding box center [813, 193] width 7 height 7
select select "0"
select select "3"
select select "0"
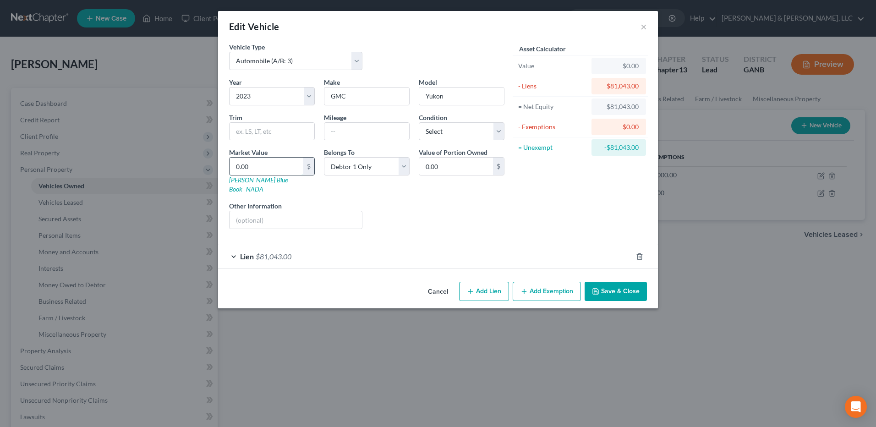
click at [294, 171] on input "0.00" at bounding box center [266, 166] width 74 height 17
type input "6"
type input "6.00"
type input "65"
type input "65.00"
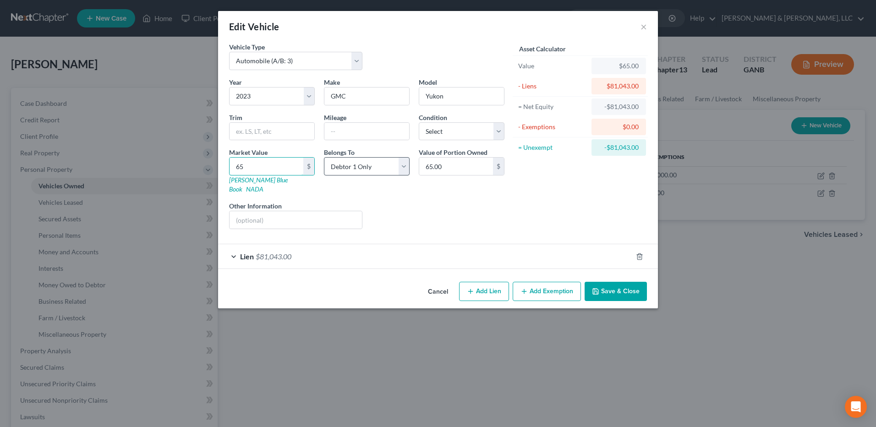
type input "650"
type input "650.00"
type input "6500"
type input "6,500.00"
type input "6,5000"
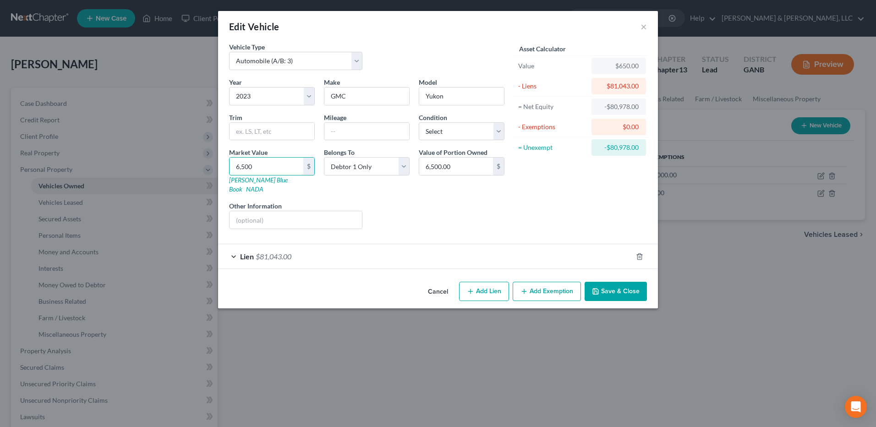
type input "65,000.00"
type input "65,000"
click at [534, 252] on div "Lien $81,043.00" at bounding box center [425, 256] width 414 height 24
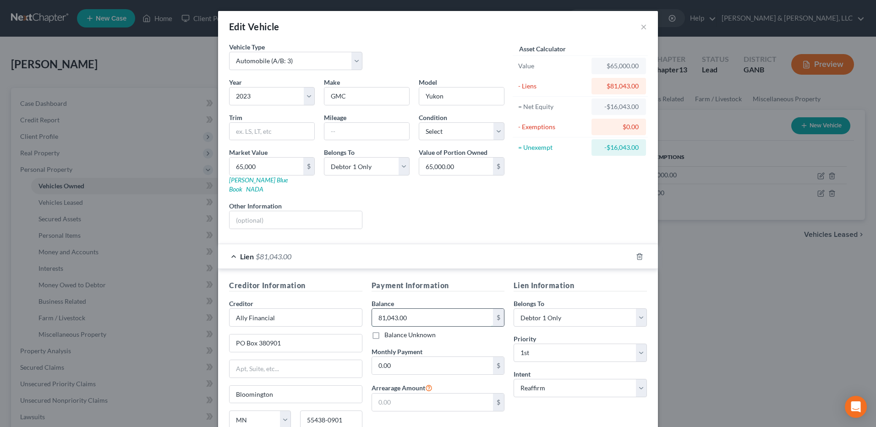
click at [427, 309] on input "81,043.00" at bounding box center [432, 317] width 121 height 17
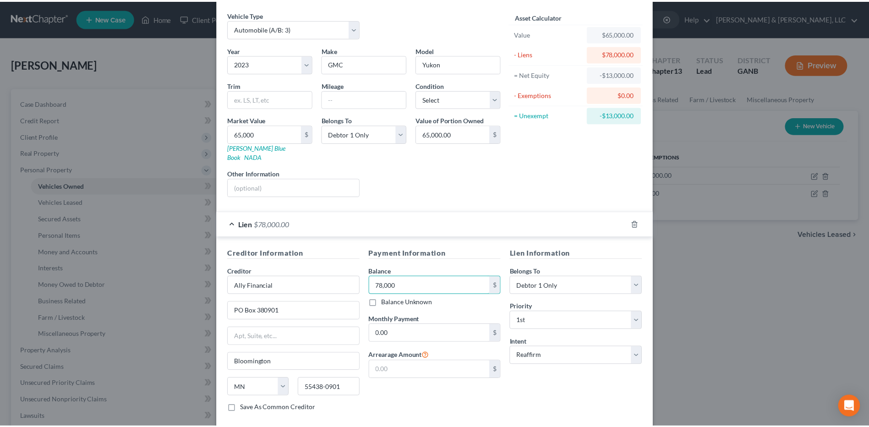
scroll to position [74, 0]
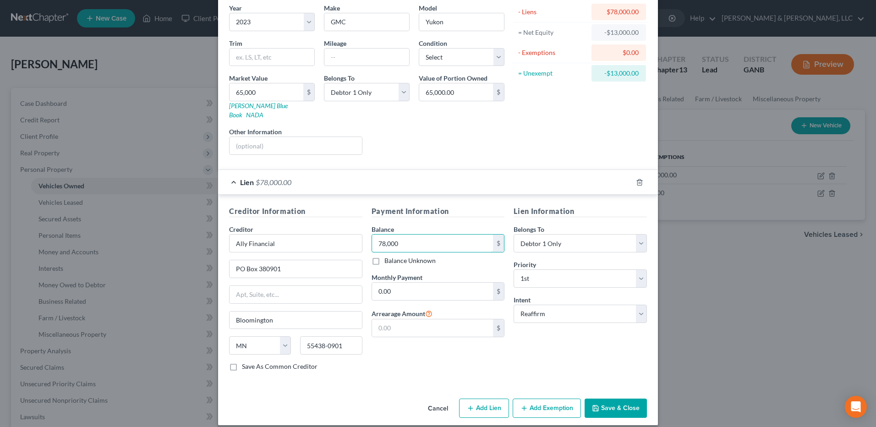
type input "78,000"
click at [613, 398] on button "Save & Close" at bounding box center [615, 407] width 62 height 19
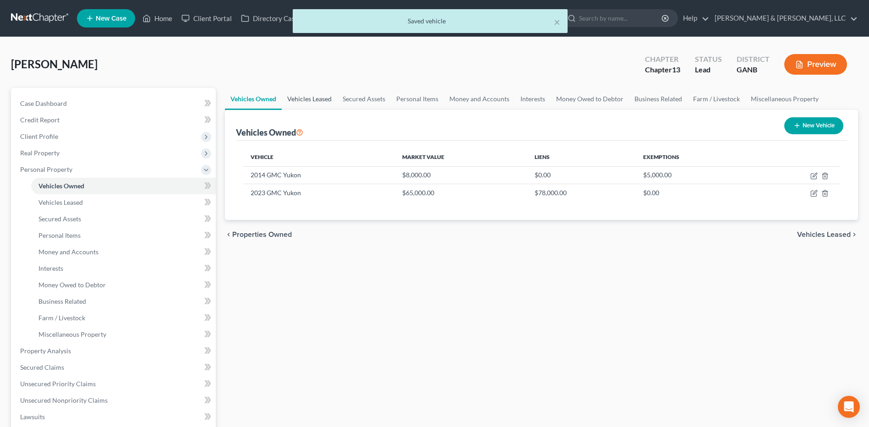
click at [322, 100] on link "Vehicles Leased" at bounding box center [309, 99] width 55 height 22
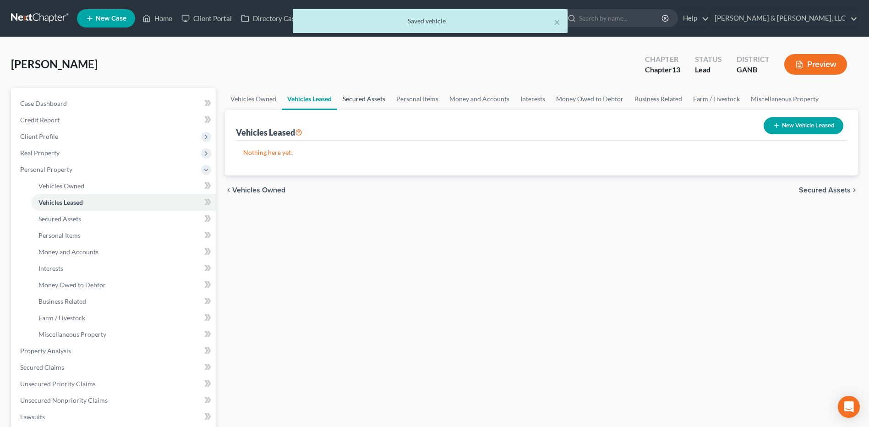
click at [358, 100] on link "Secured Assets" at bounding box center [364, 99] width 54 height 22
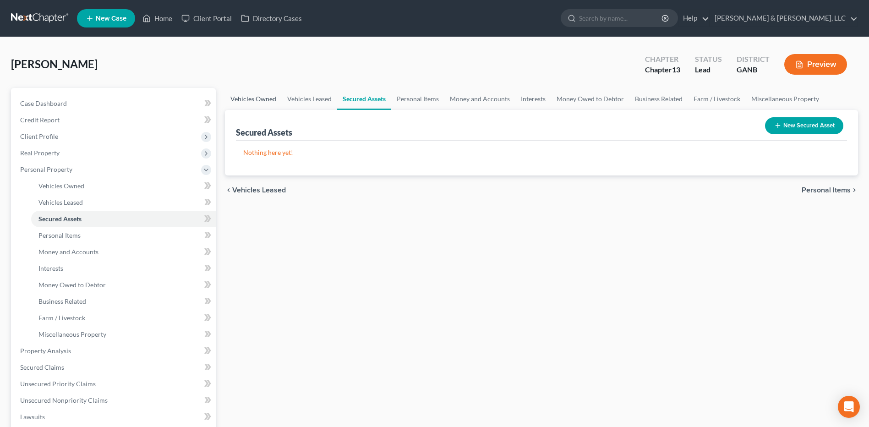
click at [273, 102] on link "Vehicles Owned" at bounding box center [253, 99] width 57 height 22
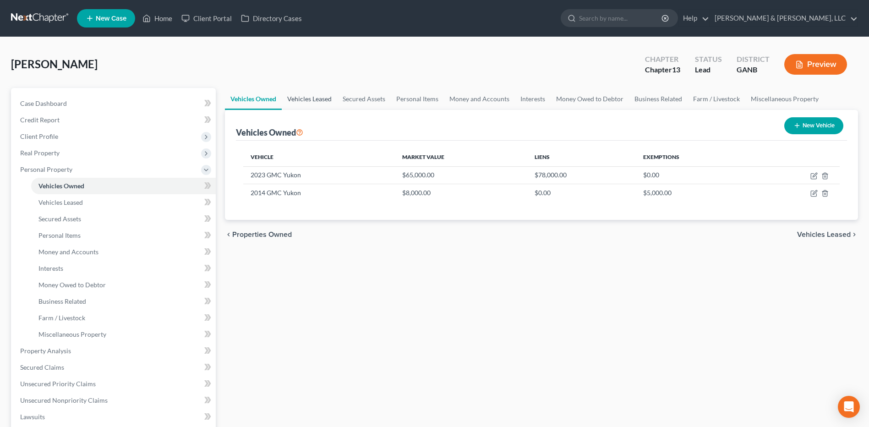
click at [299, 93] on link "Vehicles Leased" at bounding box center [309, 99] width 55 height 22
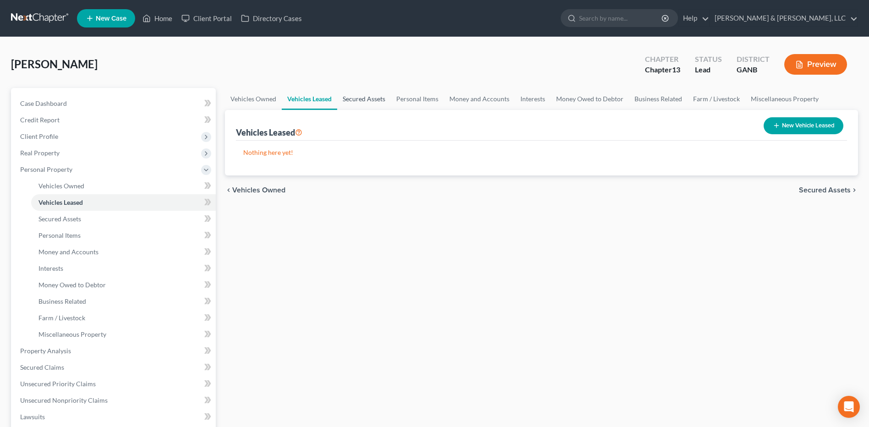
click at [359, 103] on link "Secured Assets" at bounding box center [364, 99] width 54 height 22
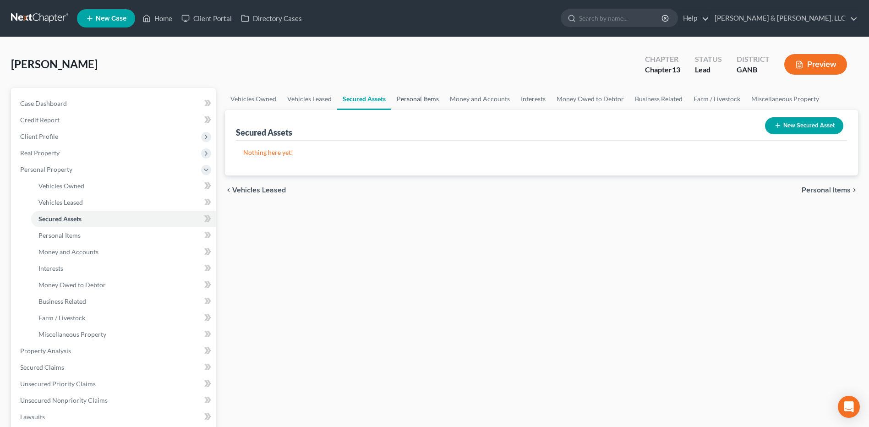
click at [415, 100] on link "Personal Items" at bounding box center [417, 99] width 53 height 22
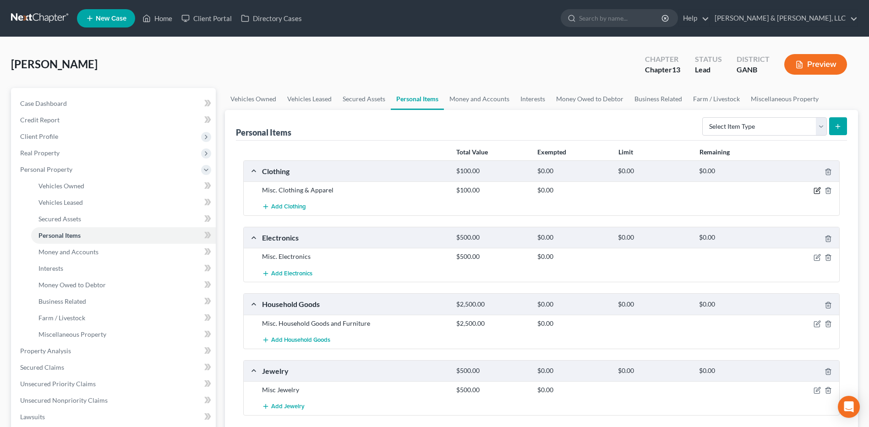
click at [818, 192] on icon "button" at bounding box center [816, 190] width 7 height 7
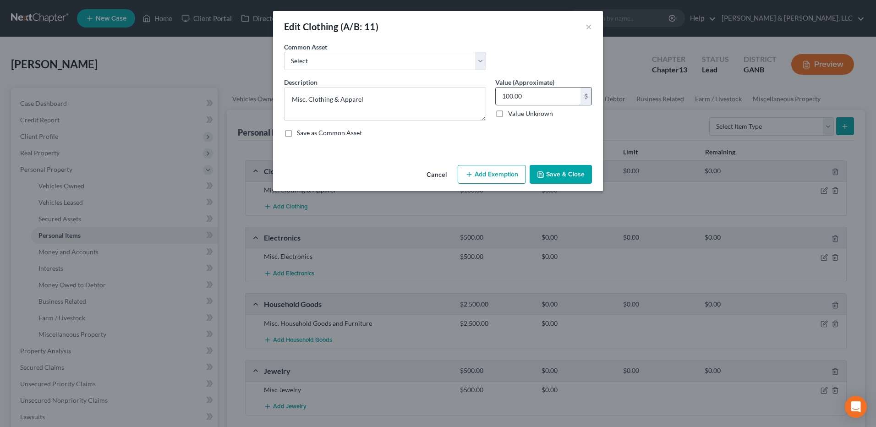
click at [527, 103] on input "100.00" at bounding box center [538, 95] width 85 height 17
type input "200"
click at [510, 169] on button "Add Exemption" at bounding box center [491, 174] width 68 height 19
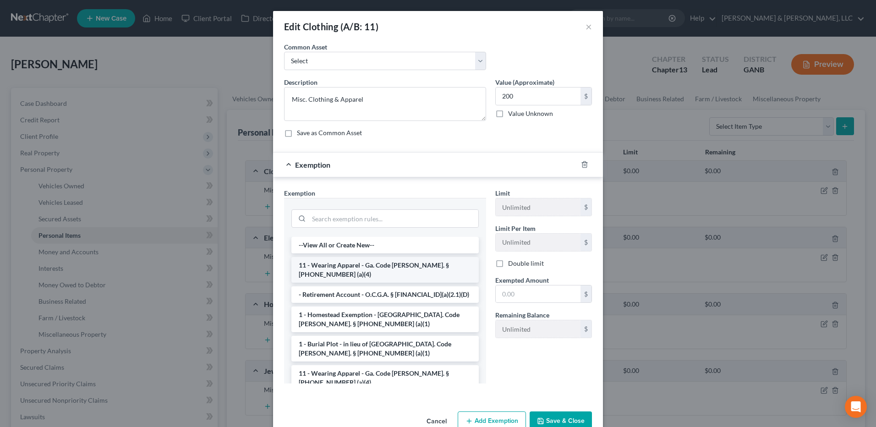
click at [354, 266] on li "11 - Wearing Apparel - Ga. Code Ann. § 44-13-100 (a)(4)" at bounding box center [384, 270] width 187 height 26
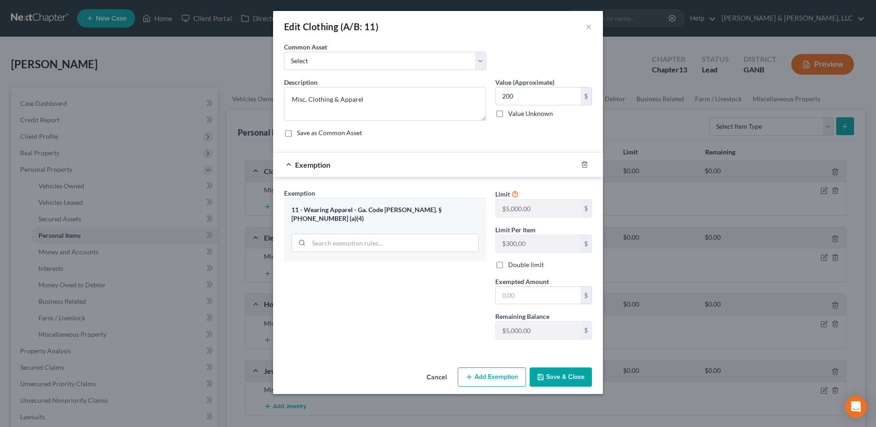
click at [532, 283] on span "Exempted Amount" at bounding box center [522, 282] width 54 height 8
click at [531, 290] on input "text" at bounding box center [538, 295] width 85 height 17
type input "200"
click at [574, 374] on button "Save & Close" at bounding box center [560, 376] width 62 height 19
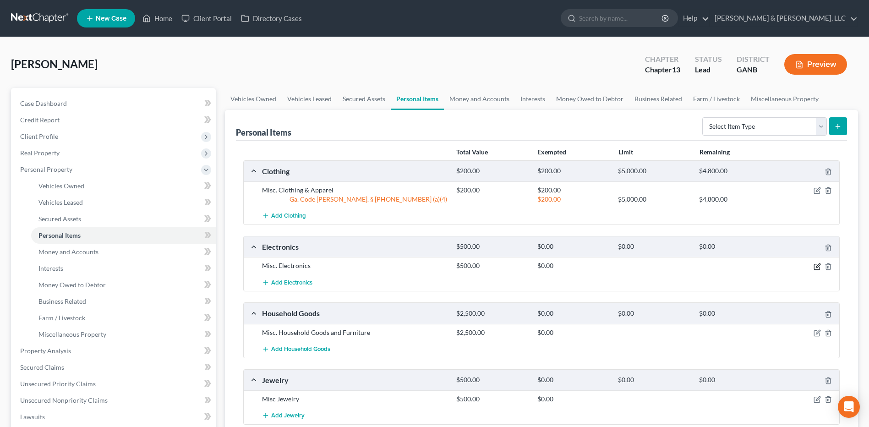
click at [815, 266] on icon "button" at bounding box center [816, 266] width 7 height 7
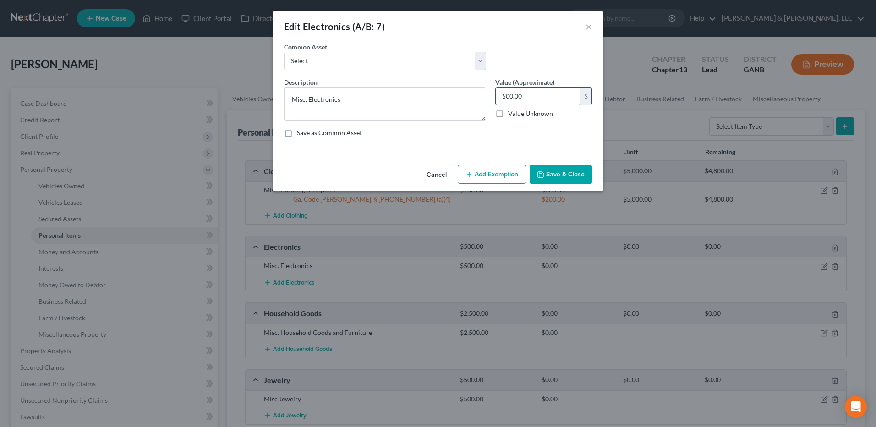
click at [536, 98] on input "500.00" at bounding box center [538, 95] width 85 height 17
type input "1,000"
click at [510, 181] on button "Add Exemption" at bounding box center [491, 174] width 68 height 19
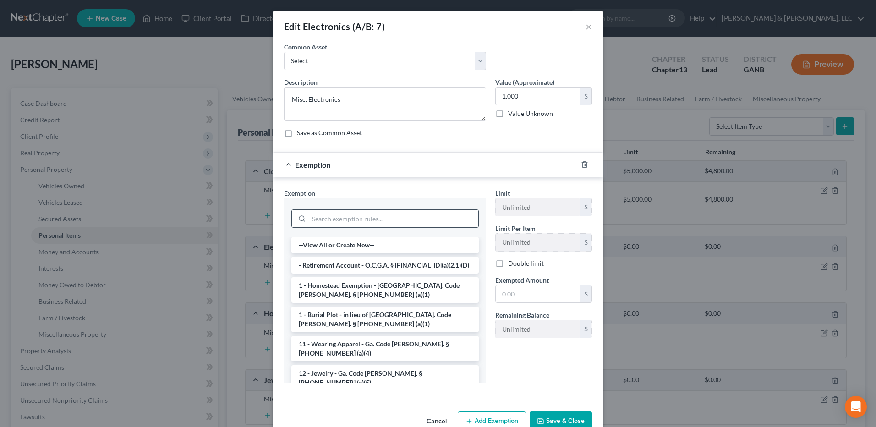
click at [346, 218] on input "search" at bounding box center [393, 218] width 169 height 17
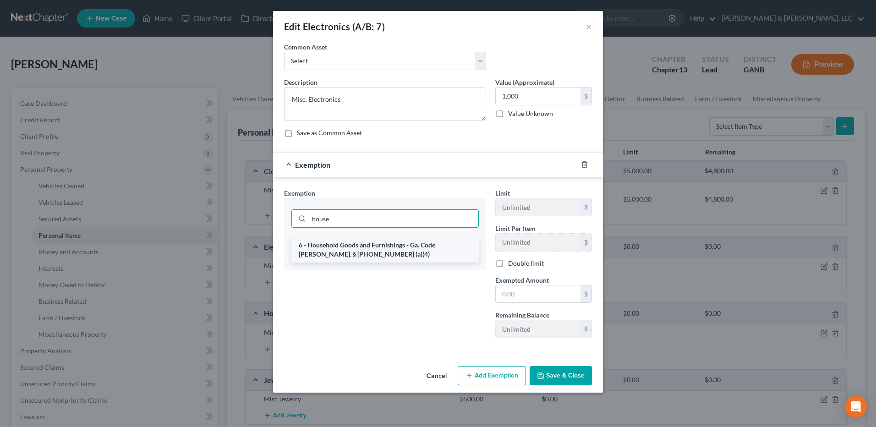
type input "house"
click at [398, 244] on li "6 - Household Goods and Furnishings - Ga. Code Ann. § 44-13-100 (a)(4)" at bounding box center [384, 250] width 187 height 26
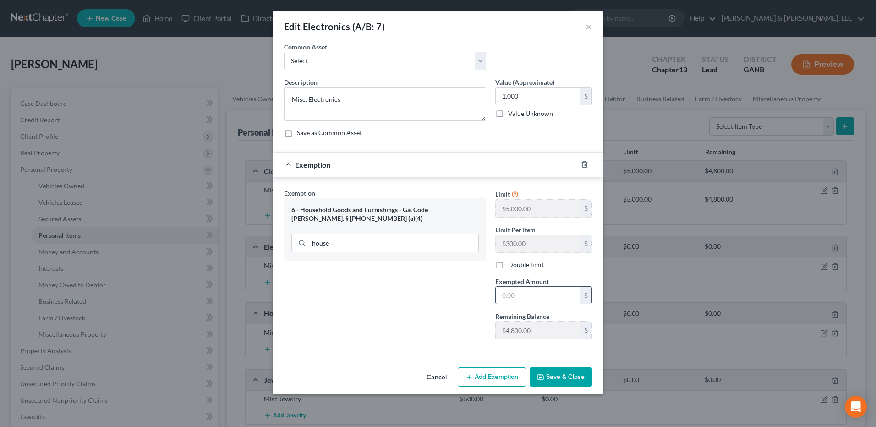
click at [514, 286] on div "$" at bounding box center [543, 295] width 97 height 18
click at [517, 289] on input "text" at bounding box center [538, 295] width 85 height 17
type input "1,000"
click at [569, 377] on button "Save & Close" at bounding box center [560, 376] width 62 height 19
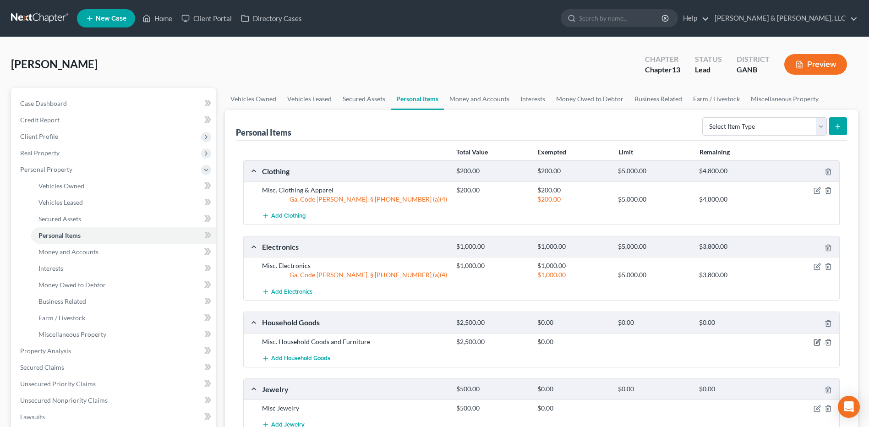
click at [814, 338] on icon "button" at bounding box center [816, 341] width 7 height 7
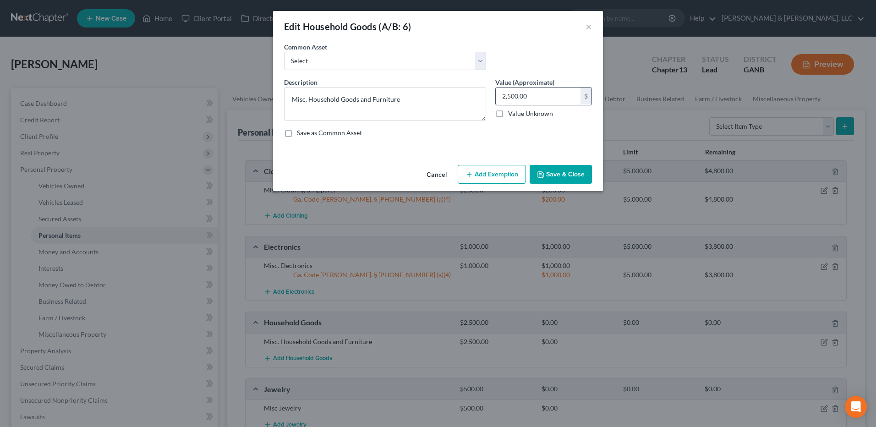
click at [540, 100] on input "2,500.00" at bounding box center [538, 95] width 85 height 17
type input "3,000"
click at [503, 174] on button "Add Exemption" at bounding box center [491, 174] width 68 height 19
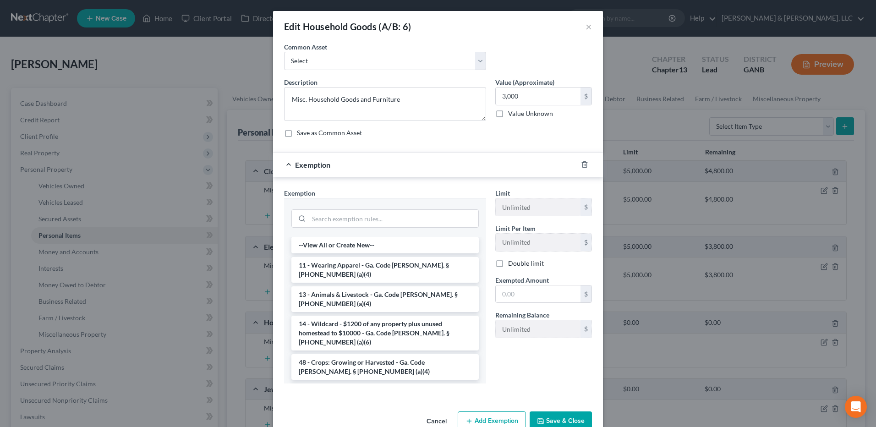
click at [345, 383] on li "6 - Household Goods and Furnishings - Ga. Code Ann. § 44-13-100 (a)(4)" at bounding box center [384, 396] width 187 height 26
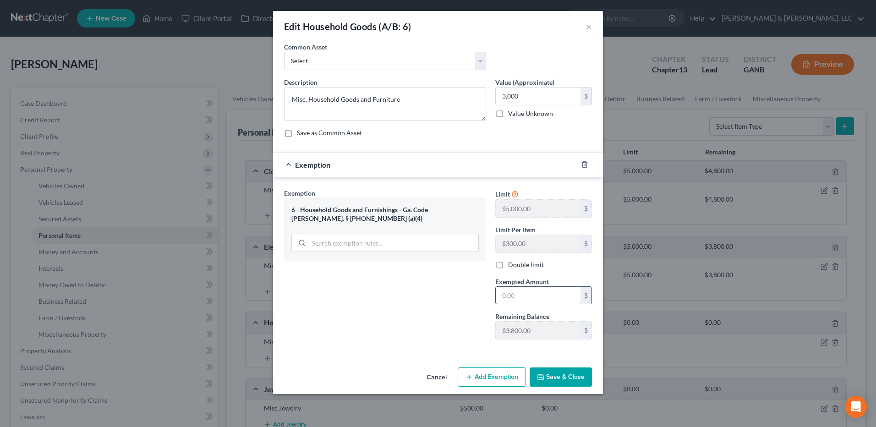
click at [531, 294] on input "text" at bounding box center [538, 295] width 85 height 17
type input "3,000"
click at [575, 372] on button "Save & Close" at bounding box center [560, 376] width 62 height 19
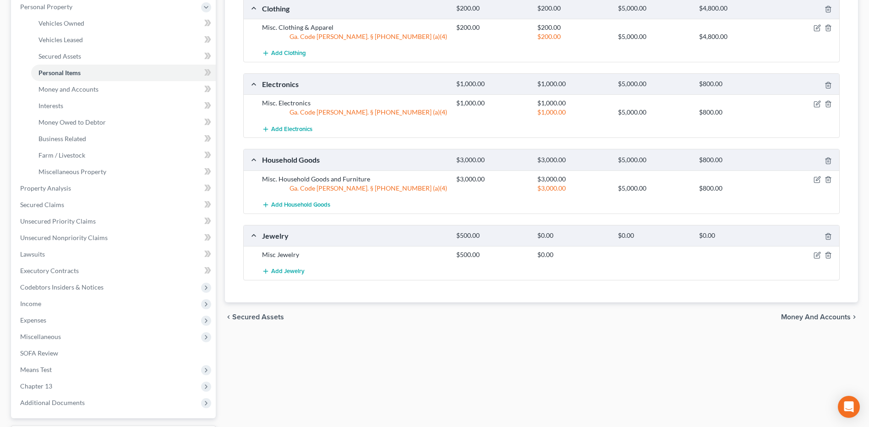
scroll to position [183, 0]
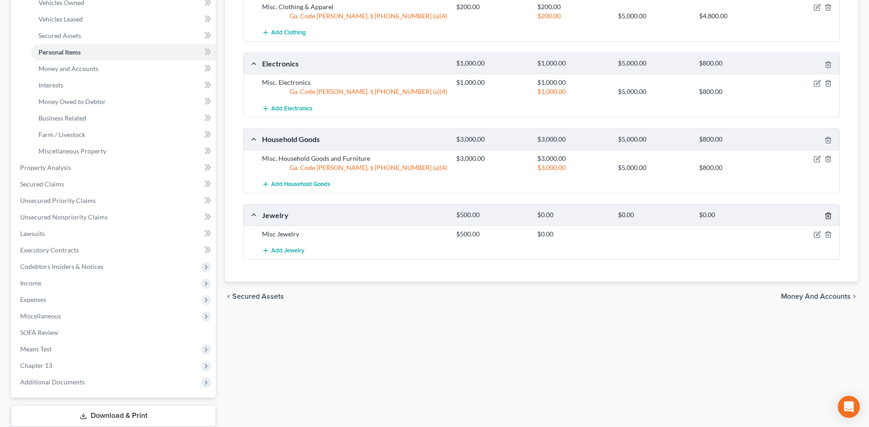
click at [828, 217] on line "button" at bounding box center [828, 217] width 0 height 2
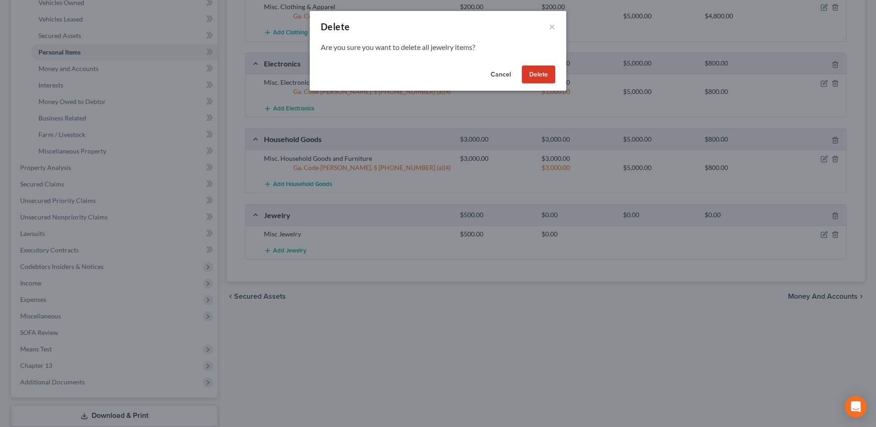
click at [543, 81] on button "Delete" at bounding box center [538, 74] width 33 height 18
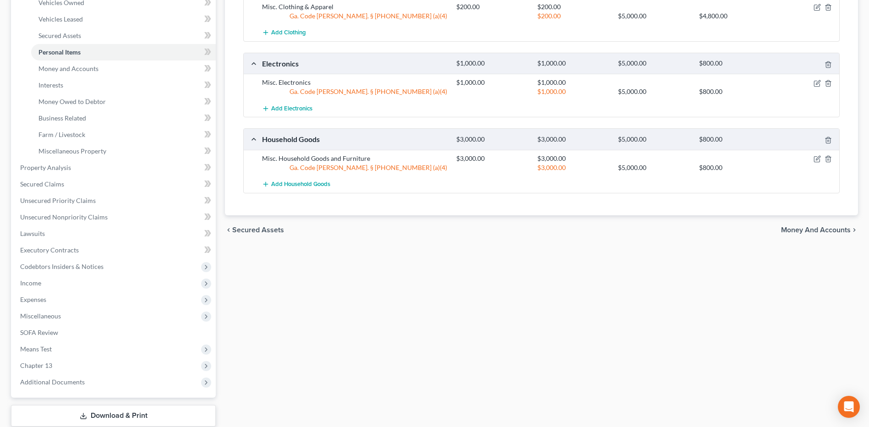
click at [836, 234] on span "Money and Accounts" at bounding box center [816, 229] width 70 height 7
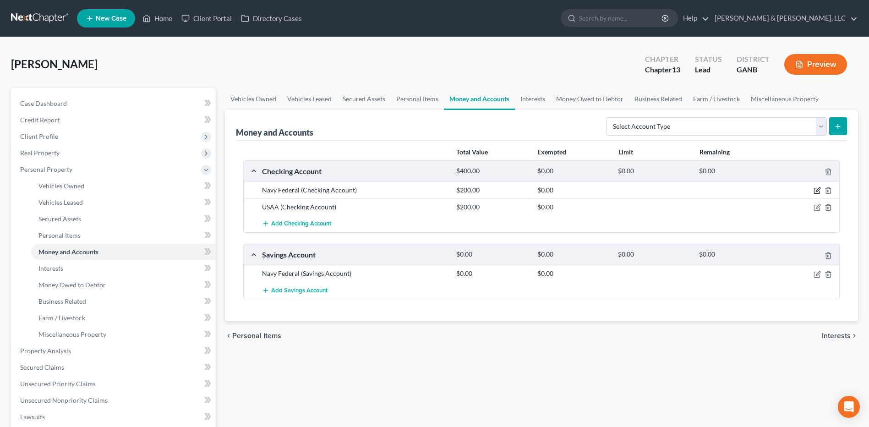
click at [814, 191] on icon "button" at bounding box center [816, 190] width 5 height 5
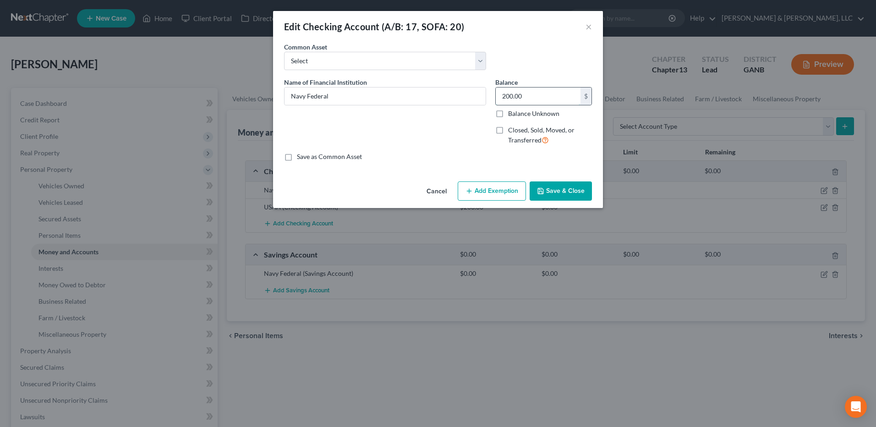
click at [546, 93] on input "200.00" at bounding box center [538, 95] width 85 height 17
type input "1,000"
click at [515, 192] on button "Add Exemption" at bounding box center [491, 190] width 68 height 19
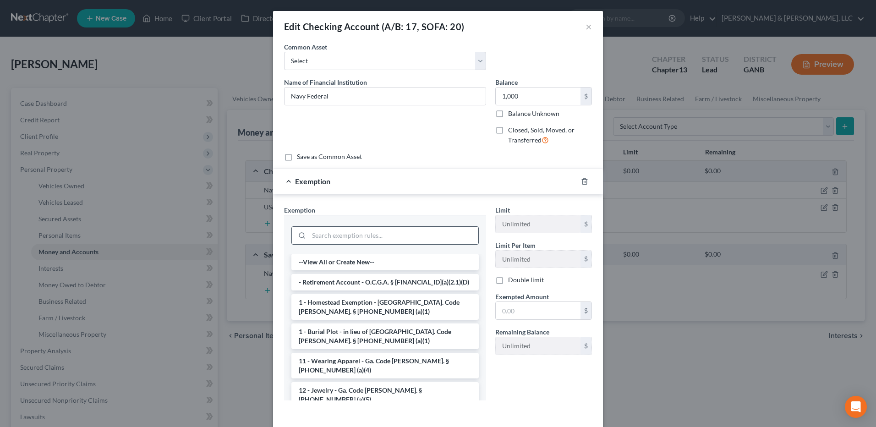
click at [395, 236] on input "search" at bounding box center [393, 235] width 169 height 17
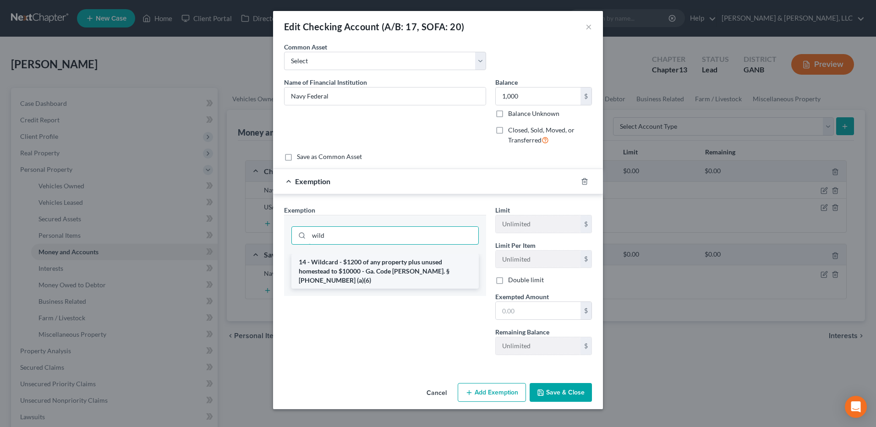
type input "wild"
drag, startPoint x: 359, startPoint y: 268, endPoint x: 419, endPoint y: 285, distance: 62.5
click at [359, 268] on li "14 - Wildcard - $1200 of any property plus unused homestead to $10000 - Ga. Cod…" at bounding box center [384, 271] width 187 height 35
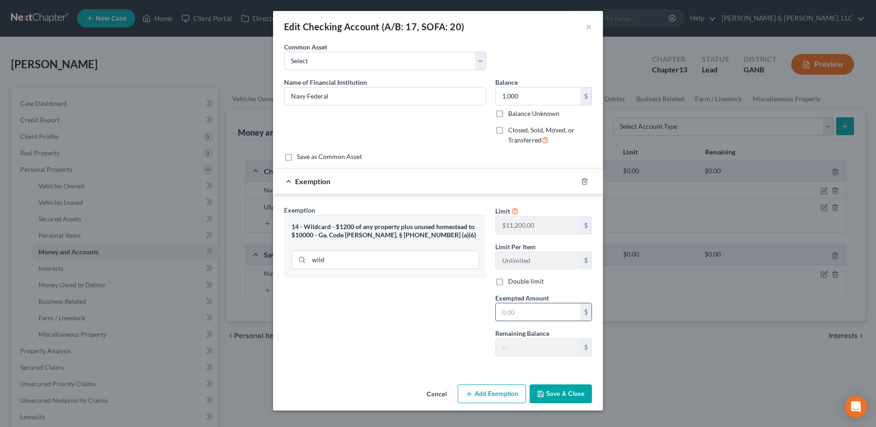
click at [559, 312] on input "text" at bounding box center [538, 311] width 85 height 17
type input "1,000"
click at [557, 399] on button "Save & Close" at bounding box center [560, 393] width 62 height 19
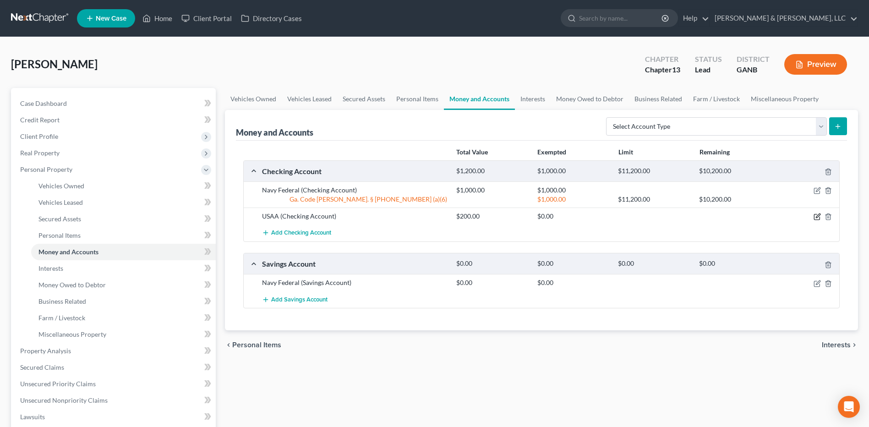
click at [819, 217] on icon "button" at bounding box center [816, 216] width 7 height 7
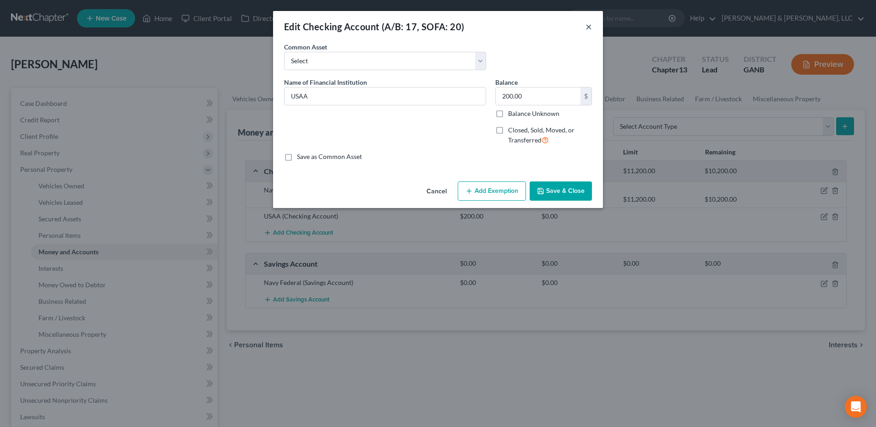
click at [587, 26] on button "×" at bounding box center [588, 26] width 6 height 11
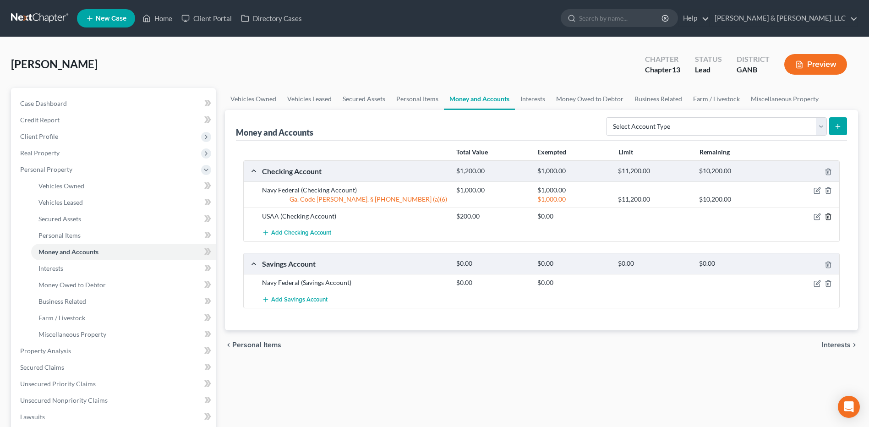
click at [827, 216] on icon "button" at bounding box center [827, 216] width 7 height 7
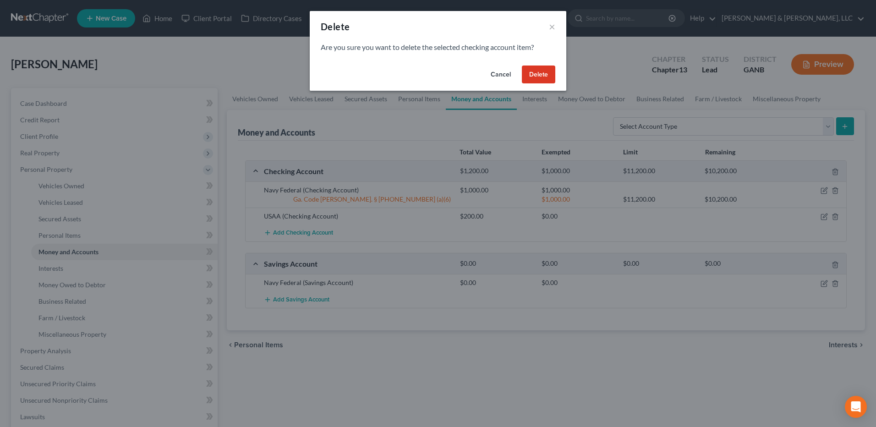
click at [536, 72] on button "Delete" at bounding box center [538, 74] width 33 height 18
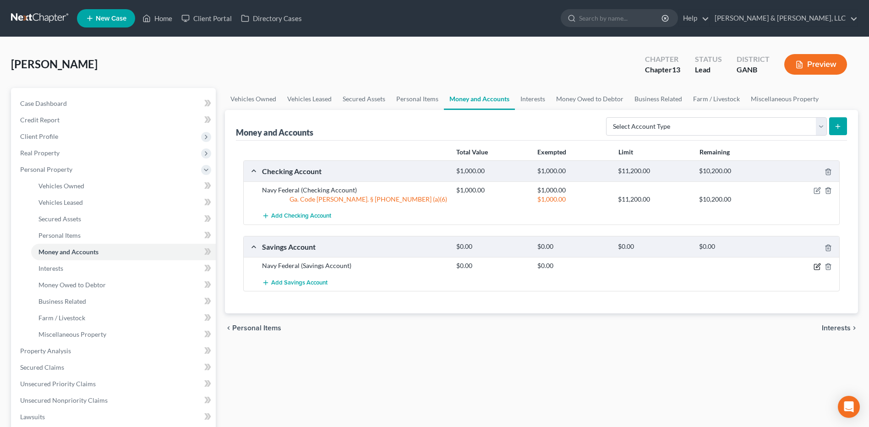
click at [816, 268] on icon "button" at bounding box center [816, 266] width 7 height 7
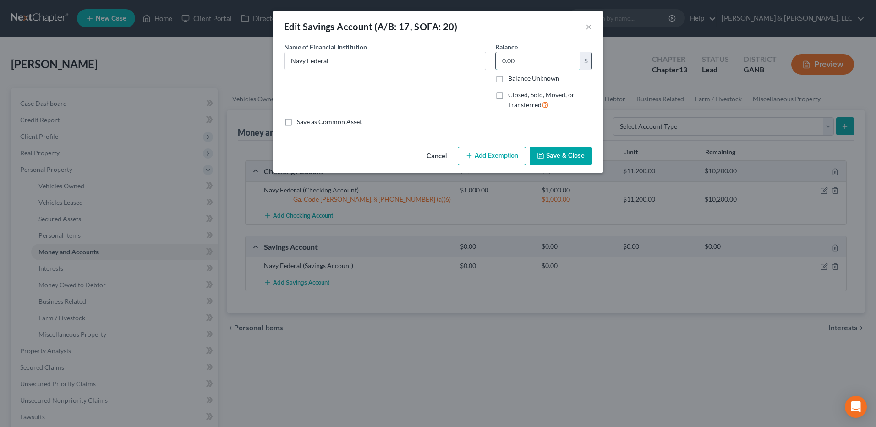
click at [536, 53] on input "0.00" at bounding box center [538, 60] width 85 height 17
type input "200"
click at [496, 158] on button "Add Exemption" at bounding box center [491, 156] width 68 height 19
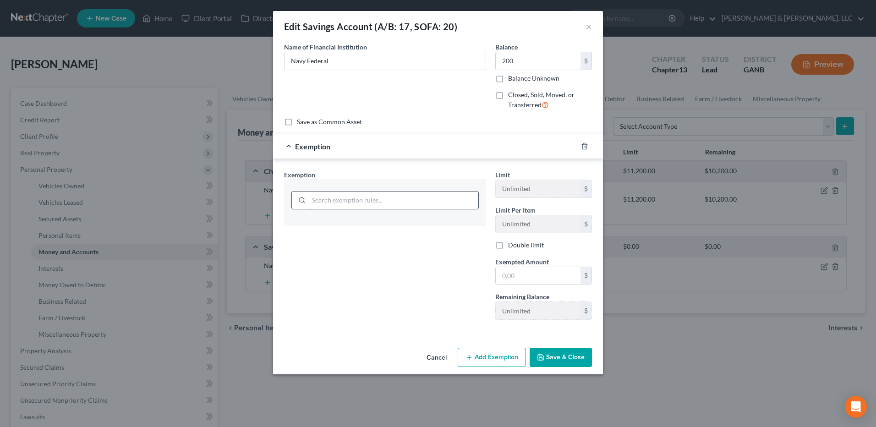
click at [368, 200] on input "search" at bounding box center [393, 199] width 169 height 17
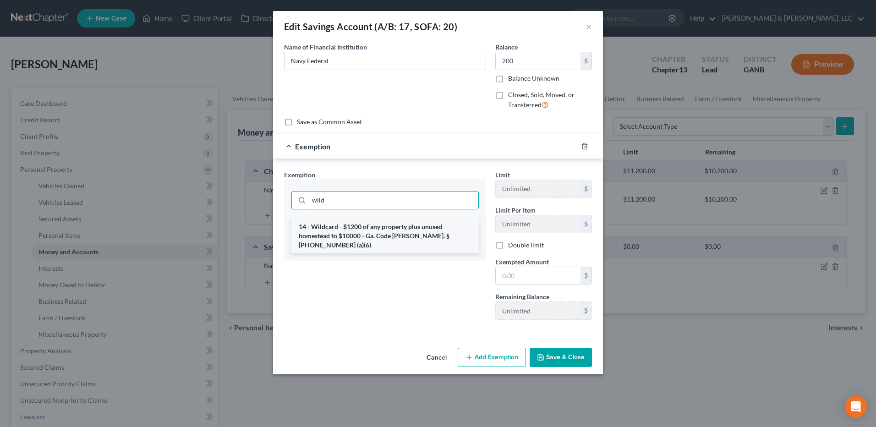
type input "wild"
drag, startPoint x: 379, startPoint y: 231, endPoint x: 418, endPoint y: 254, distance: 45.8
click at [379, 232] on li "14 - Wildcard - $1200 of any property plus unused homestead to $10000 - Ga. Cod…" at bounding box center [384, 235] width 187 height 35
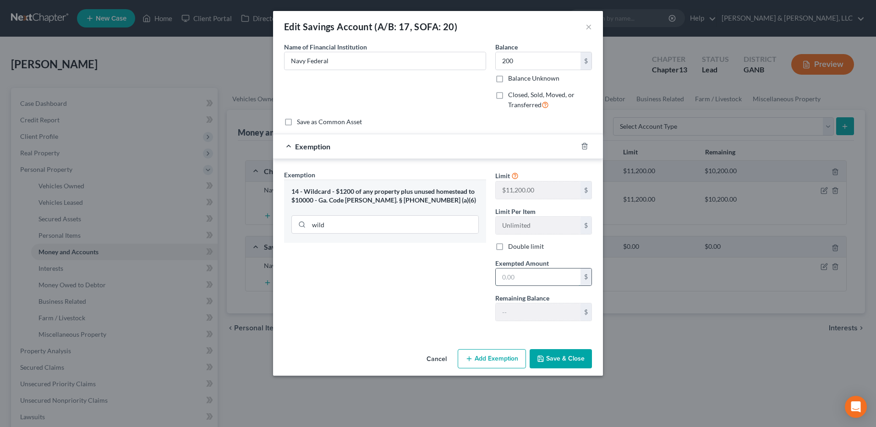
click at [549, 284] on input "text" at bounding box center [538, 276] width 85 height 17
type input "200"
click at [567, 356] on button "Save & Close" at bounding box center [560, 358] width 62 height 19
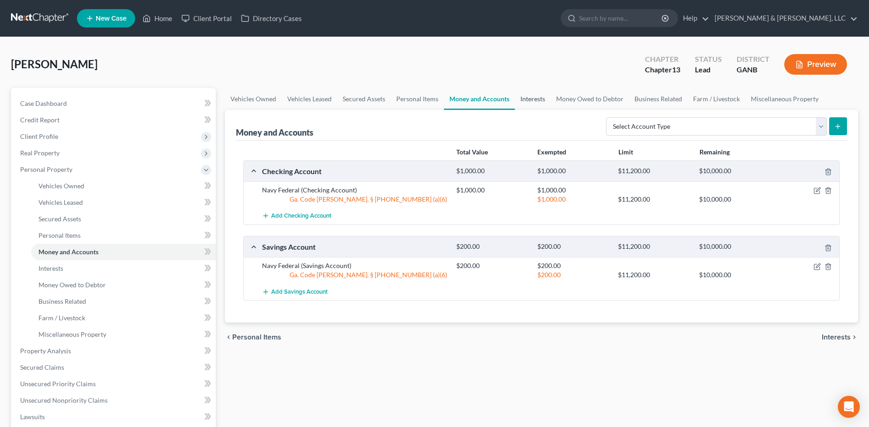
click at [540, 93] on link "Interests" at bounding box center [533, 99] width 36 height 22
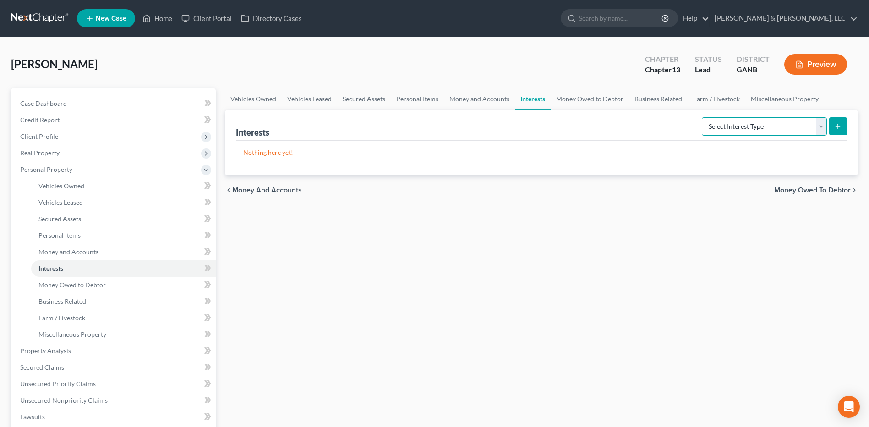
click at [748, 127] on select "Select Interest Type 401K (A/B: 21) Annuity (A/B: 23) Bond (A/B: 18) Education …" at bounding box center [764, 126] width 125 height 18
select select "401k"
click at [703, 117] on select "Select Interest Type 401K (A/B: 21) Annuity (A/B: 23) Bond (A/B: 18) Education …" at bounding box center [764, 126] width 125 height 18
click at [845, 130] on button "submit" at bounding box center [838, 126] width 18 height 18
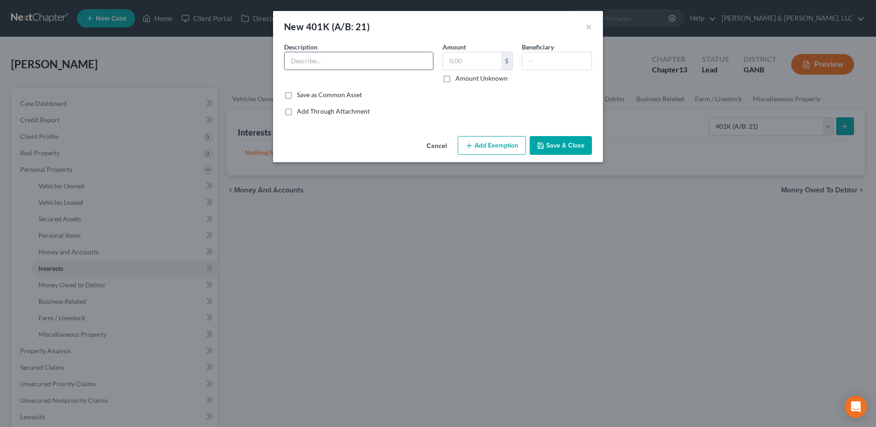
click at [359, 69] on input "text" at bounding box center [358, 60] width 148 height 17
type input "John Hancock 401k"
type input "200"
click at [494, 141] on button "Add Exemption" at bounding box center [491, 145] width 68 height 19
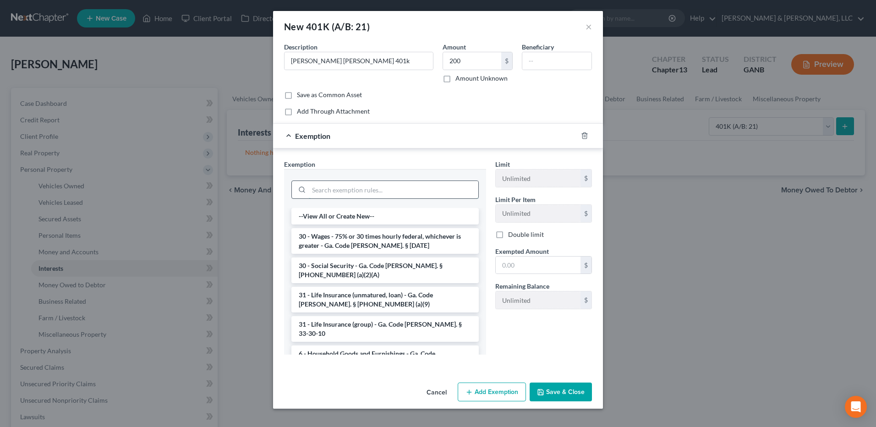
click at [359, 193] on input "search" at bounding box center [393, 189] width 169 height 17
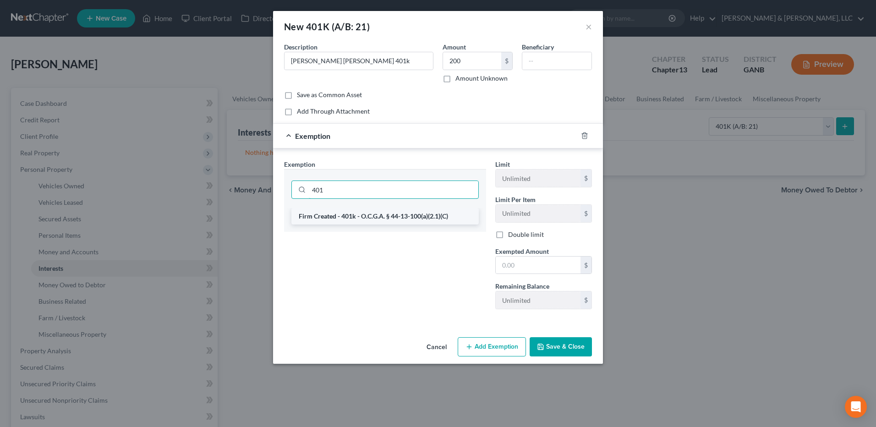
type input "401"
click at [366, 214] on li "Firm Created - 401k - O.C.G.A. § 44-13-100(a)(2.1)(C)" at bounding box center [384, 216] width 187 height 16
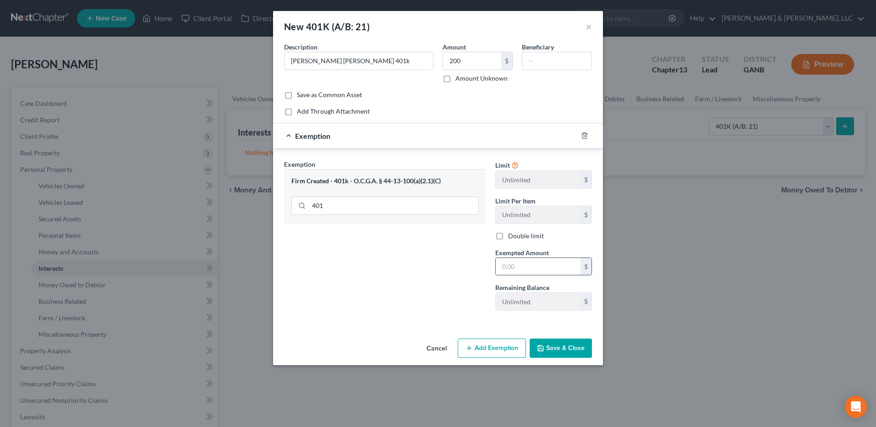
click at [552, 265] on input "text" at bounding box center [538, 266] width 85 height 17
type input "200"
click at [588, 343] on button "Save & Close" at bounding box center [560, 347] width 62 height 19
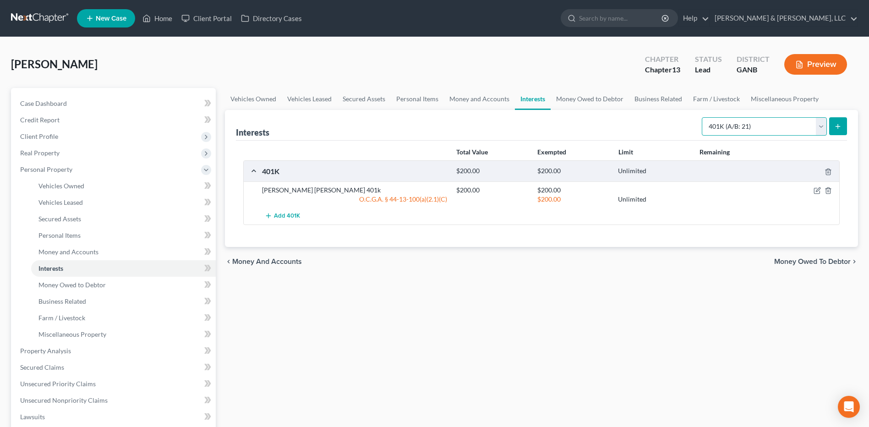
click at [764, 127] on select "Select Interest Type 401K (A/B: 21) Annuity (A/B: 23) Bond (A/B: 18) Education …" at bounding box center [764, 126] width 125 height 18
select select "term_life_insurance"
click at [703, 117] on select "Select Interest Type 401K (A/B: 21) Annuity (A/B: 23) Bond (A/B: 18) Education …" at bounding box center [764, 126] width 125 height 18
click at [837, 129] on icon "submit" at bounding box center [837, 126] width 7 height 7
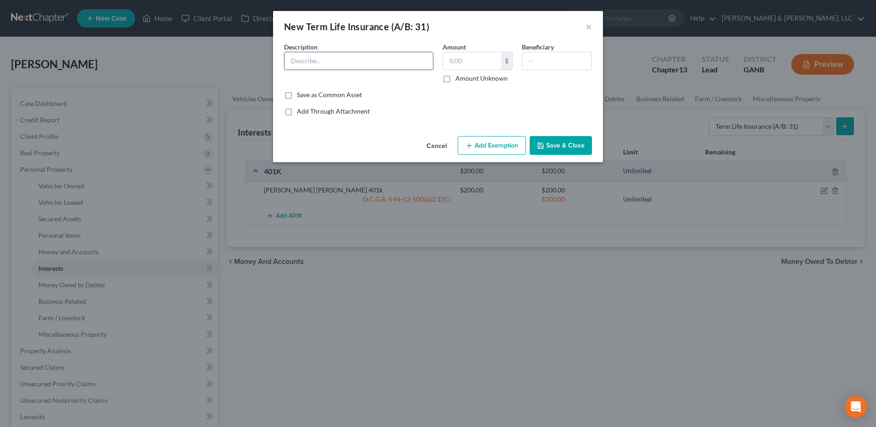
click at [372, 57] on input "text" at bounding box center [358, 60] width 148 height 17
type input "SGLI Term Life"
click at [470, 76] on label "Amount Unknown" at bounding box center [481, 78] width 52 height 9
drag, startPoint x: 471, startPoint y: 76, endPoint x: 464, endPoint y: 76, distance: 6.4
click at [464, 76] on label "Amount Unknown" at bounding box center [481, 78] width 52 height 9
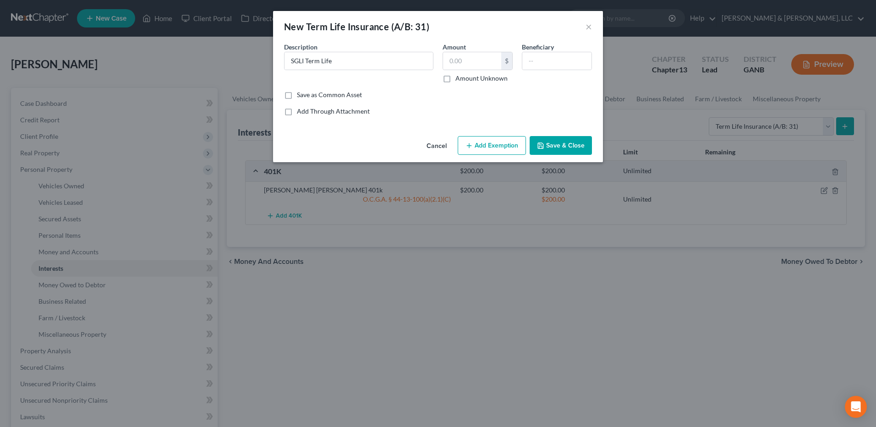
click at [464, 76] on input "Amount Unknown" at bounding box center [462, 77] width 6 height 6
checkbox input "true"
click at [551, 68] on input "text" at bounding box center [556, 60] width 69 height 17
type input "Spouse"
click at [349, 62] on input "SGLI Term Life" at bounding box center [358, 60] width 148 height 17
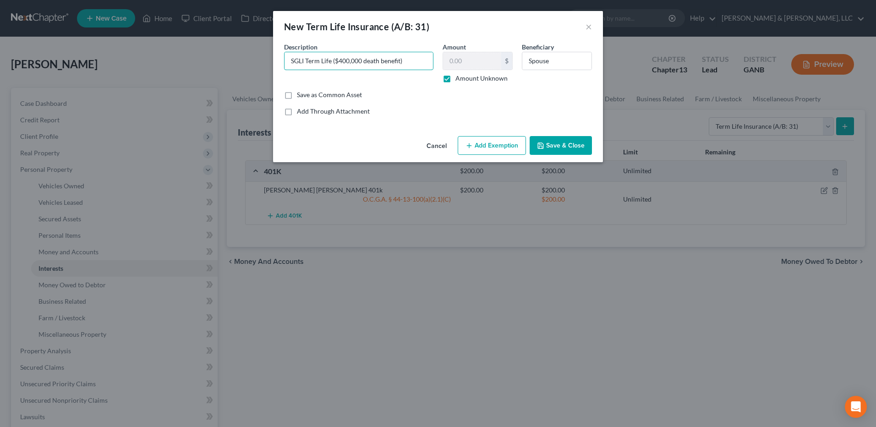
type input "SGLI Term Life ($400,000 death benefit)"
click at [574, 146] on button "Save & Close" at bounding box center [560, 145] width 62 height 19
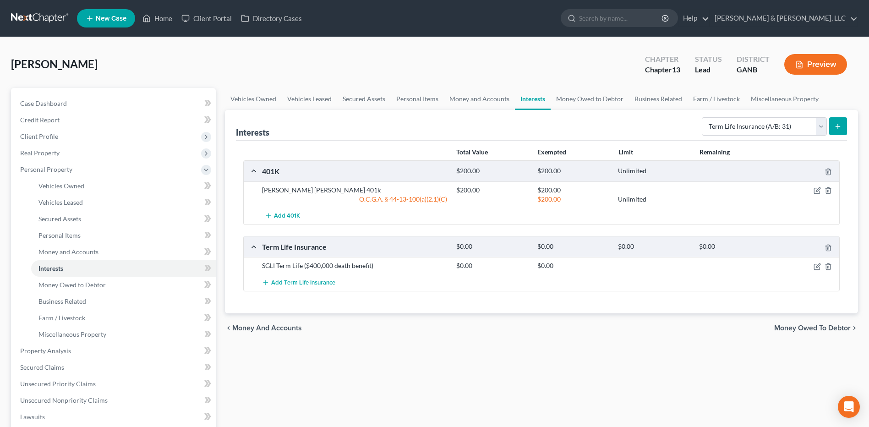
click at [797, 325] on span "Money Owed to Debtor" at bounding box center [812, 327] width 76 height 7
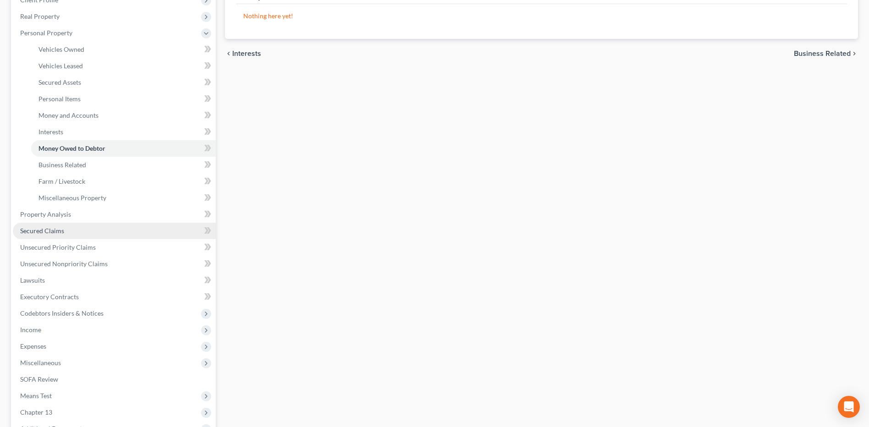
scroll to position [137, 0]
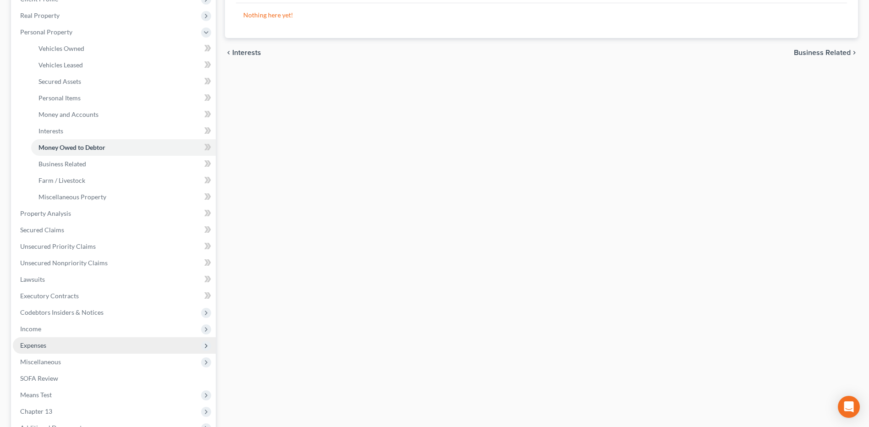
click at [68, 339] on span "Expenses" at bounding box center [114, 345] width 203 height 16
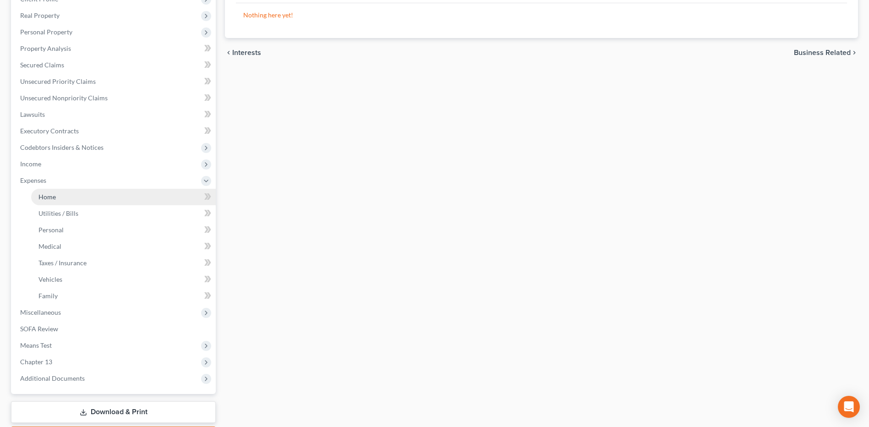
click at [71, 200] on link "Home" at bounding box center [123, 197] width 185 height 16
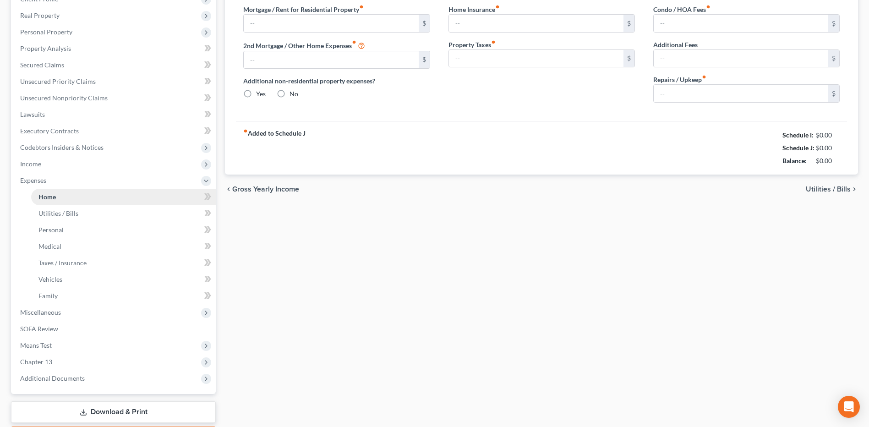
type input "0.00"
radio input "true"
type input "0.00"
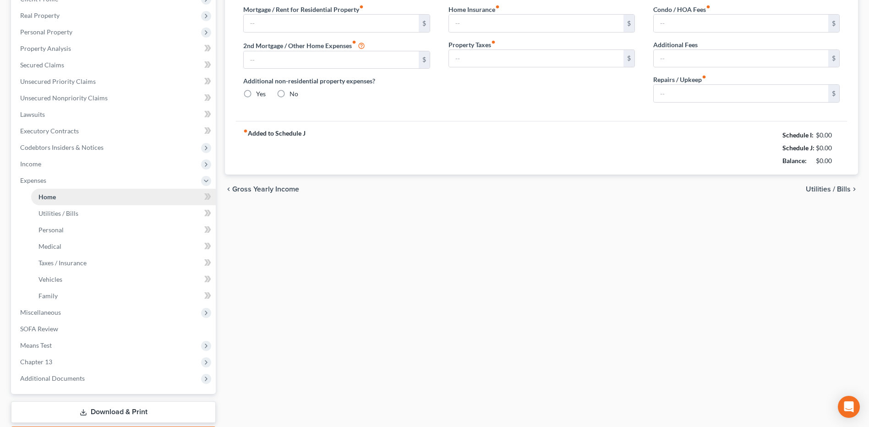
type input "0.00"
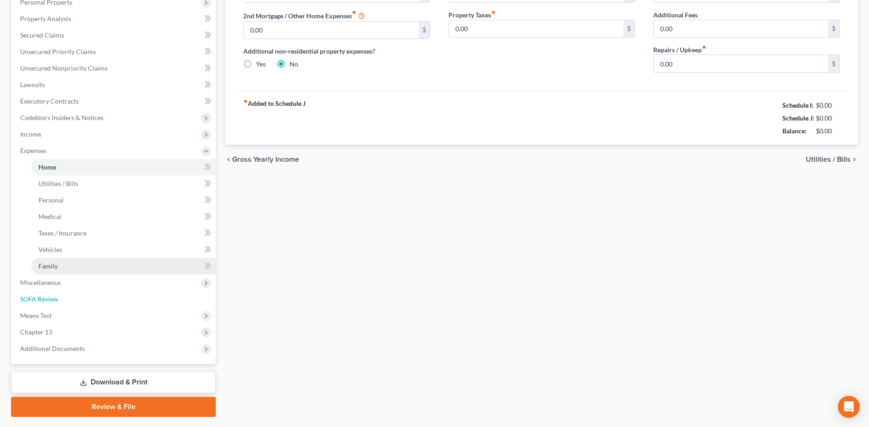
scroll to position [183, 0]
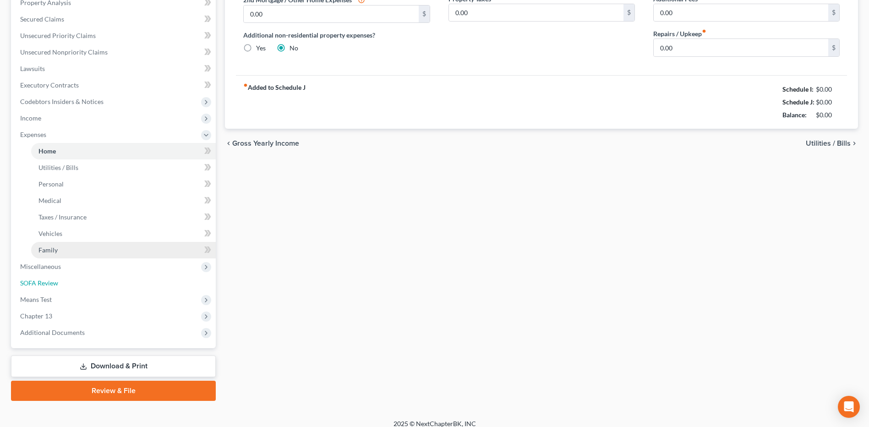
click at [70, 294] on ul "Case Dashboard Payments Invoices Payments Payments Credit Report Client Profile" at bounding box center [114, 126] width 203 height 429
click at [76, 219] on span "Taxes / Insurance" at bounding box center [62, 217] width 48 height 8
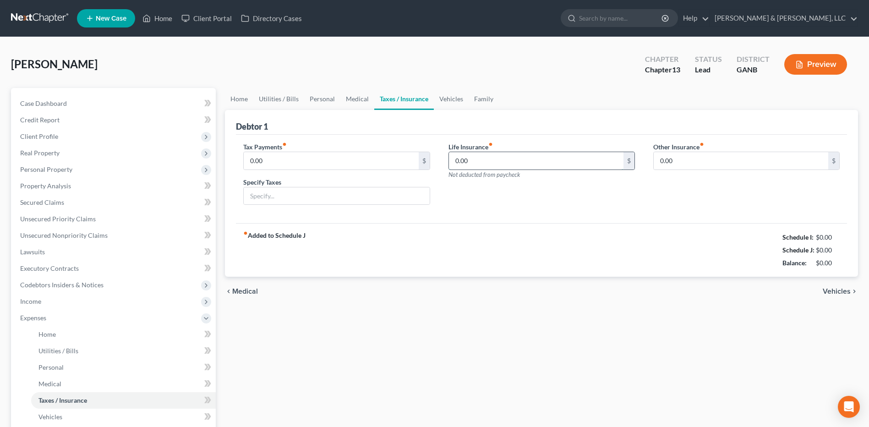
click at [476, 163] on input "0.00" at bounding box center [536, 160] width 174 height 17
click at [526, 298] on div "chevron_left Medical Vehicles chevron_right" at bounding box center [541, 291] width 633 height 29
click at [47, 302] on span "Income" at bounding box center [114, 301] width 203 height 16
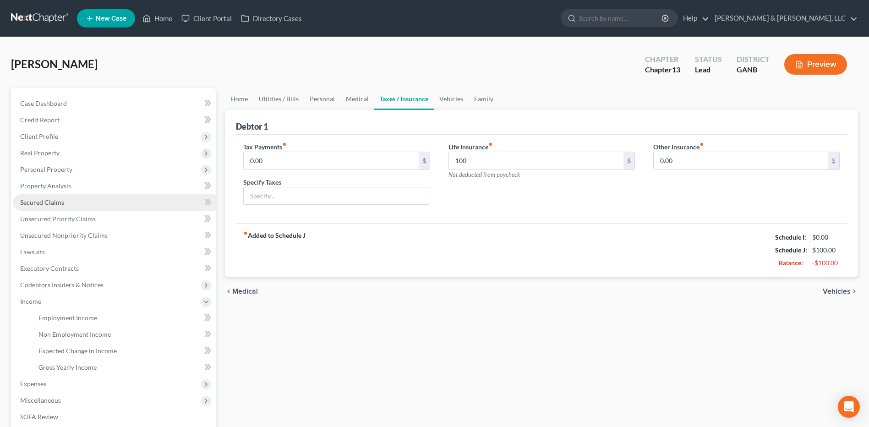
click at [70, 203] on link "Secured Claims" at bounding box center [114, 202] width 203 height 16
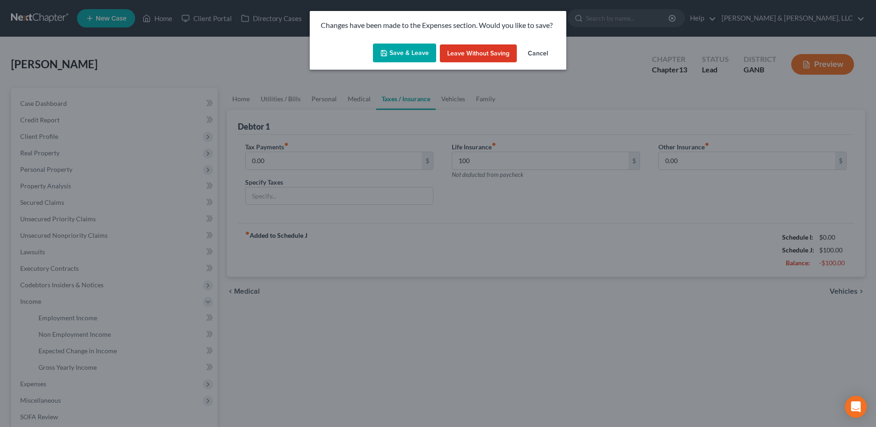
click at [414, 52] on button "Save & Leave" at bounding box center [404, 53] width 63 height 19
type input "100.00"
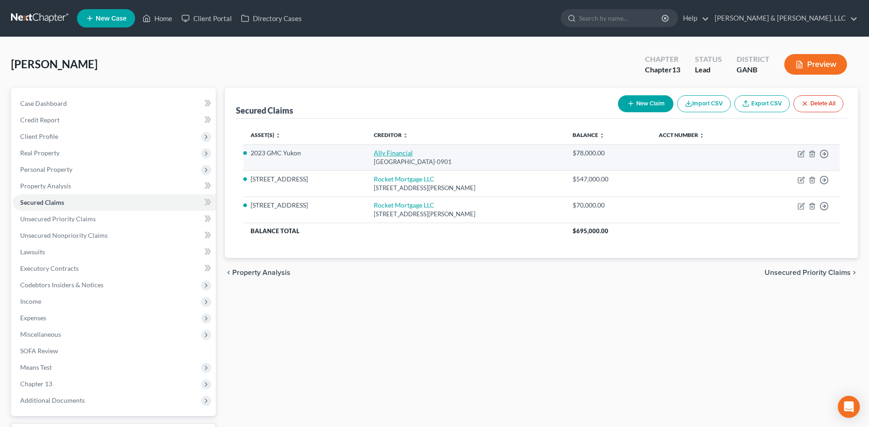
click at [408, 153] on link "Ally Financial" at bounding box center [393, 153] width 39 height 8
select select "24"
select select "2"
select select "0"
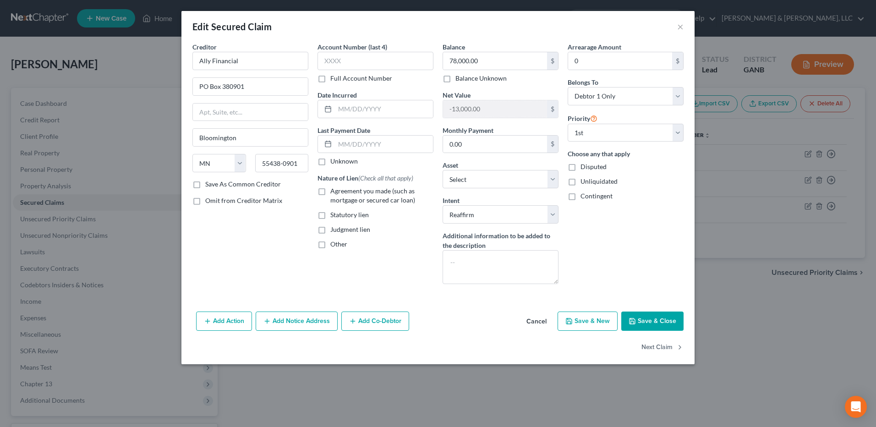
click at [352, 202] on span "Agreement you made (such as mortgage or secured car loan)" at bounding box center [372, 195] width 85 height 17
click at [340, 192] on input "Agreement you made (such as mortgage or secured car loan)" at bounding box center [337, 189] width 6 height 6
checkbox input "true"
click at [659, 316] on button "Save & Close" at bounding box center [652, 320] width 62 height 19
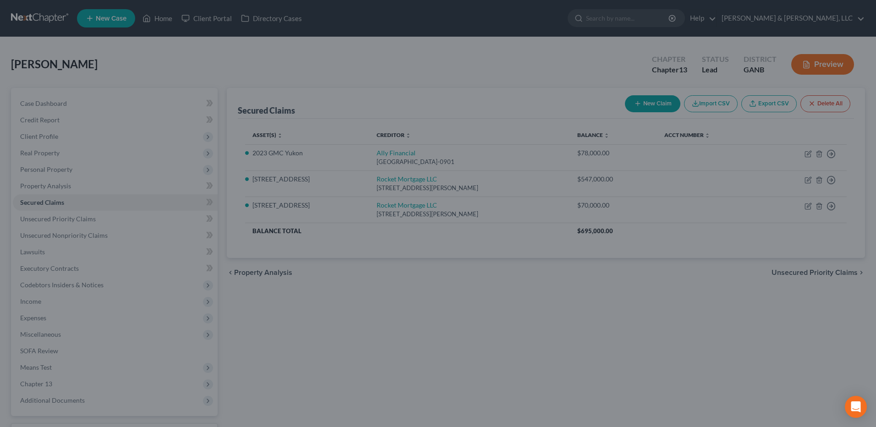
select select "3"
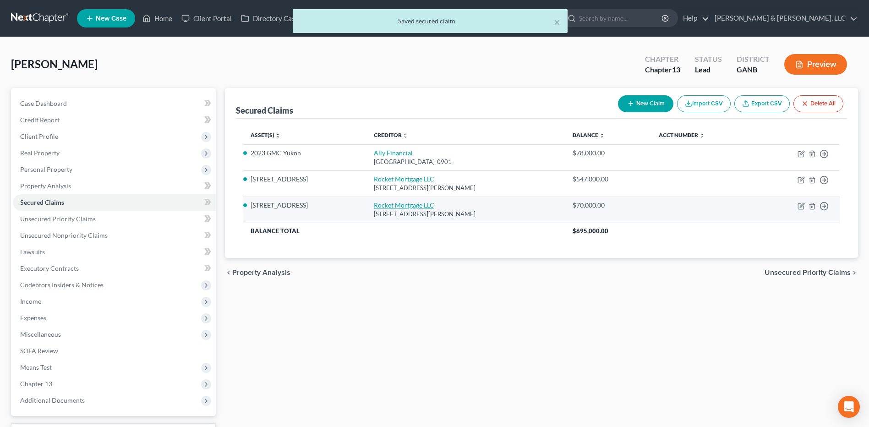
click at [408, 209] on link "Rocket Mortgage LLC" at bounding box center [404, 205] width 60 height 8
select select "23"
select select "2"
select select "0"
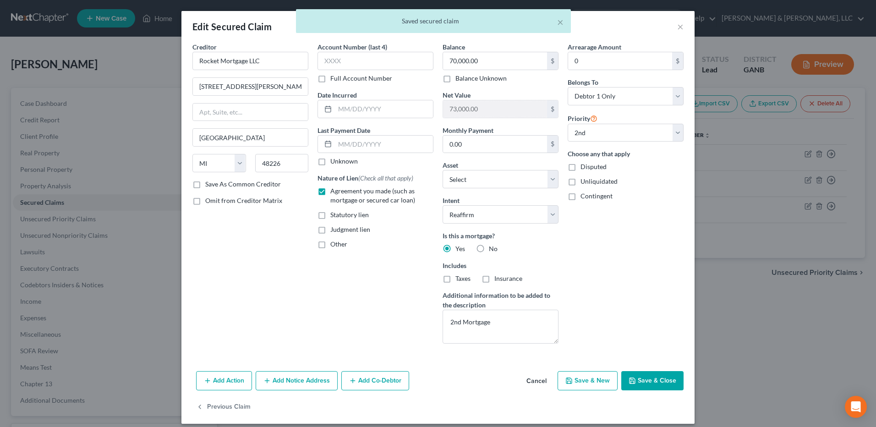
click at [408, 205] on div "Nature of Lien (Check all that apply) Agreement you made (such as mortgage or s…" at bounding box center [375, 211] width 116 height 76
click at [670, 387] on button "Save & Close" at bounding box center [652, 380] width 62 height 19
select select "1"
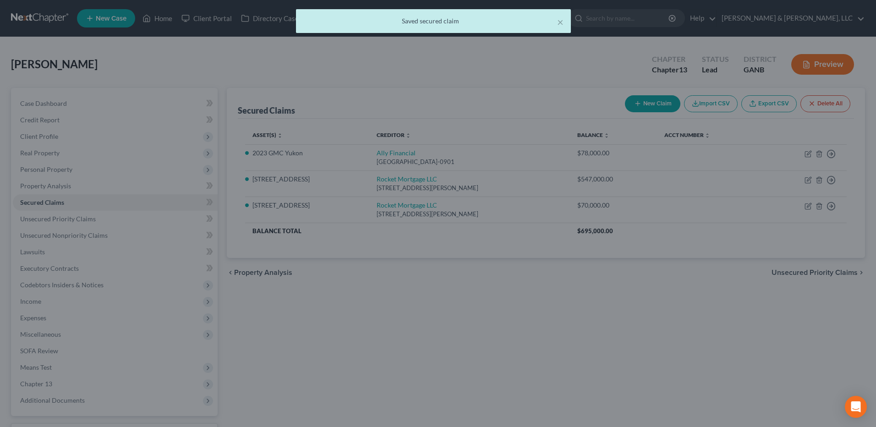
select select "2"
select select "0"
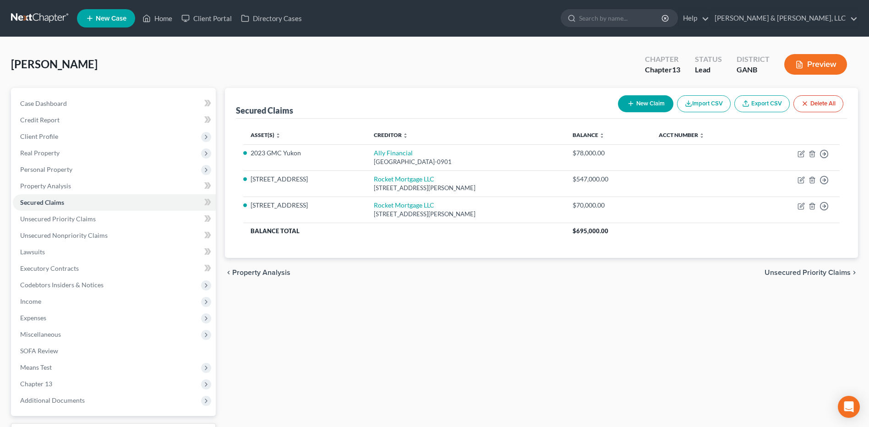
drag, startPoint x: 208, startPoint y: 354, endPoint x: 334, endPoint y: 73, distance: 307.3
click at [334, 73] on div "Allen, Johnathan Upgraded Chapter Chapter 13 Status Lead District GANB Preview" at bounding box center [434, 68] width 847 height 40
click at [89, 217] on span "Unsecured Priority Claims" at bounding box center [58, 219] width 76 height 8
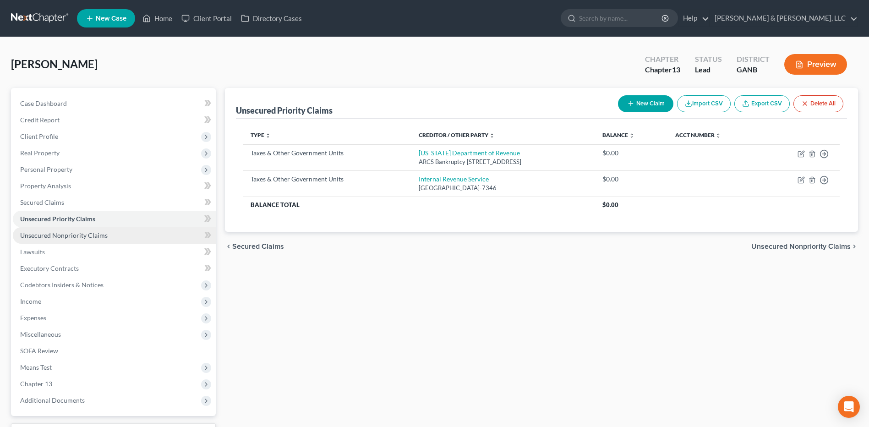
click at [93, 234] on span "Unsecured Nonpriority Claims" at bounding box center [63, 235] width 87 height 8
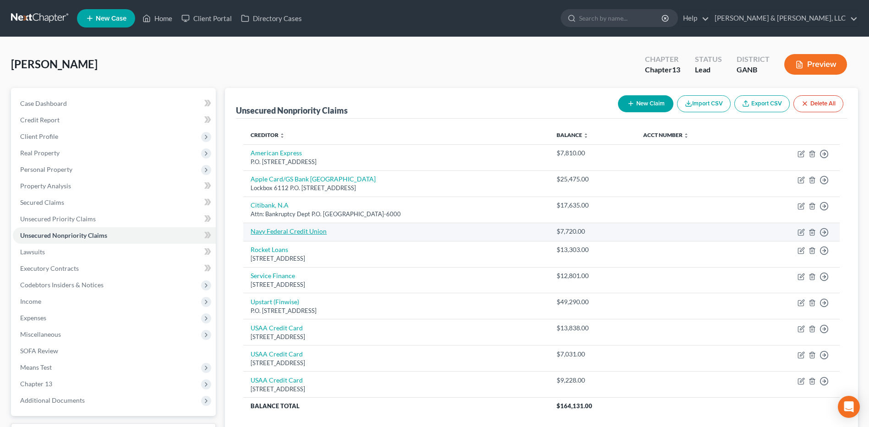
click at [293, 232] on link "Navy Federal Credit Union" at bounding box center [289, 231] width 76 height 8
select select "2"
select select "0"
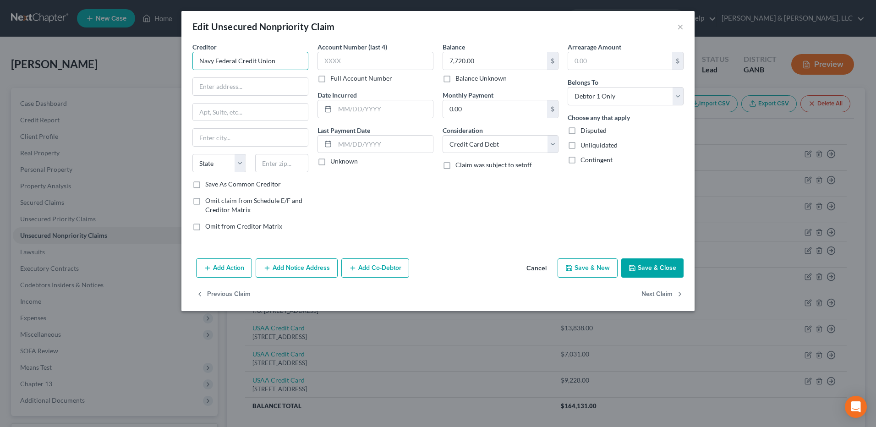
drag, startPoint x: 298, startPoint y: 65, endPoint x: 161, endPoint y: 70, distance: 137.0
click at [158, 70] on div "Edit Unsecured Nonpriority Claim × Creditor * Navy Federal Credit Union State A…" at bounding box center [438, 213] width 876 height 427
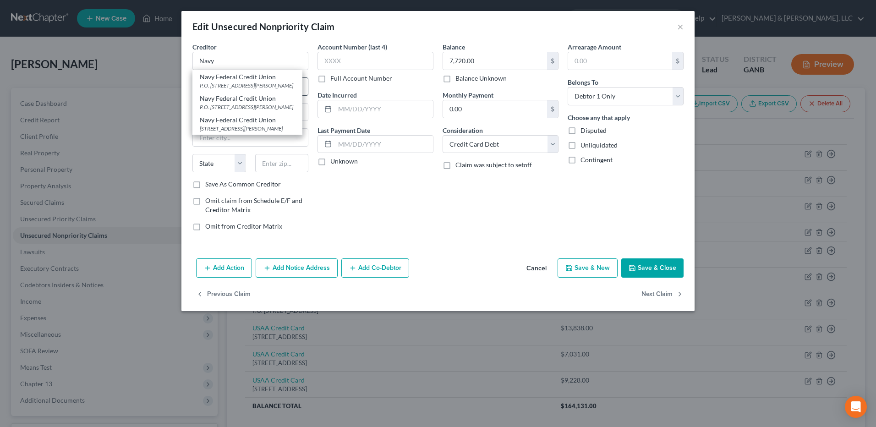
click at [258, 78] on div "Navy Federal Credit Union" at bounding box center [247, 76] width 95 height 9
type input "Navy Federal Credit Union"
type input "P.O. Box 3700"
type input "Merrifield"
select select "48"
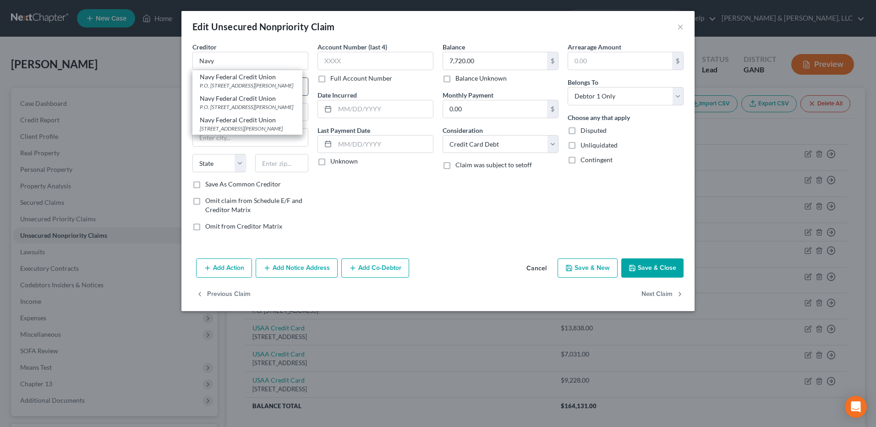
type input "22119"
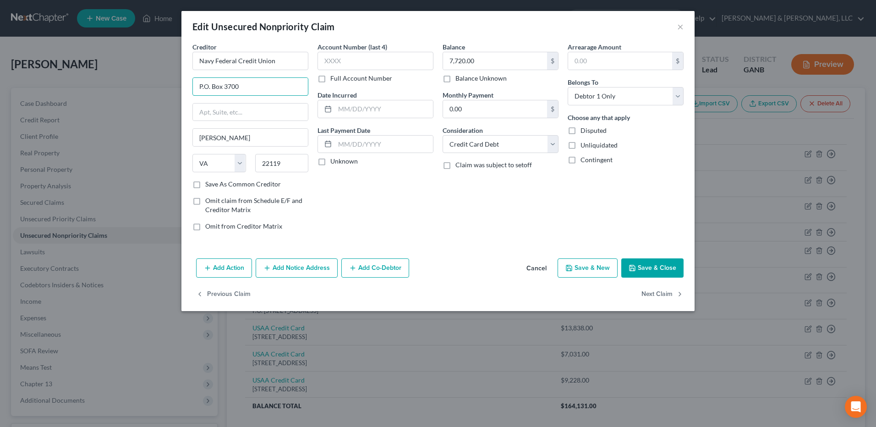
drag, startPoint x: 257, startPoint y: 90, endPoint x: 155, endPoint y: 90, distance: 102.1
click at [155, 90] on div "Edit Unsecured Nonpriority Claim × Creditor * Navy Federal Credit Union P.O. Bo…" at bounding box center [438, 213] width 876 height 427
click at [233, 89] on input "P.O. Box 3700" at bounding box center [250, 86] width 115 height 17
type input "P.O. Box 3000"
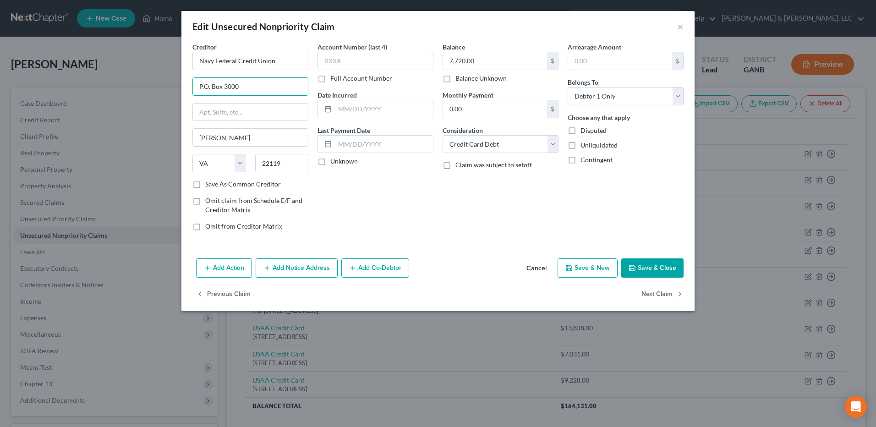
click at [658, 261] on button "Save & Close" at bounding box center [652, 267] width 62 height 19
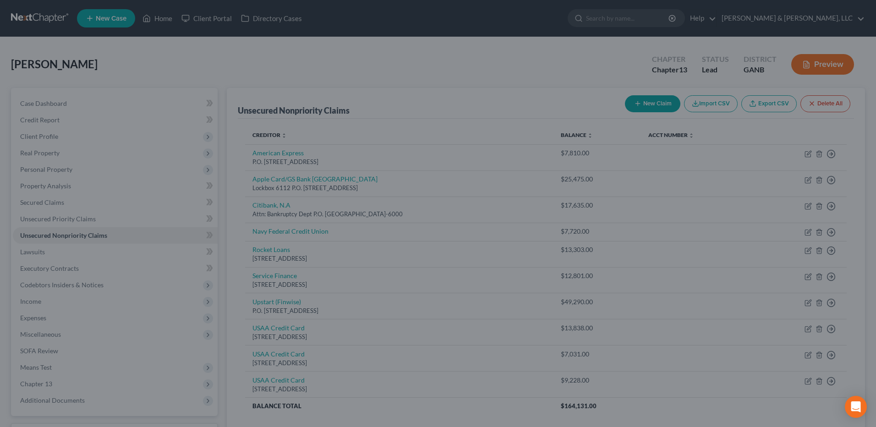
type input "0"
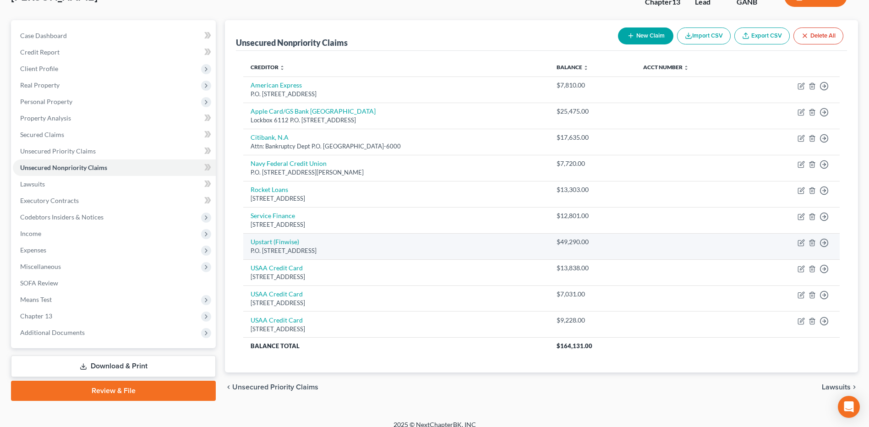
scroll to position [77, 0]
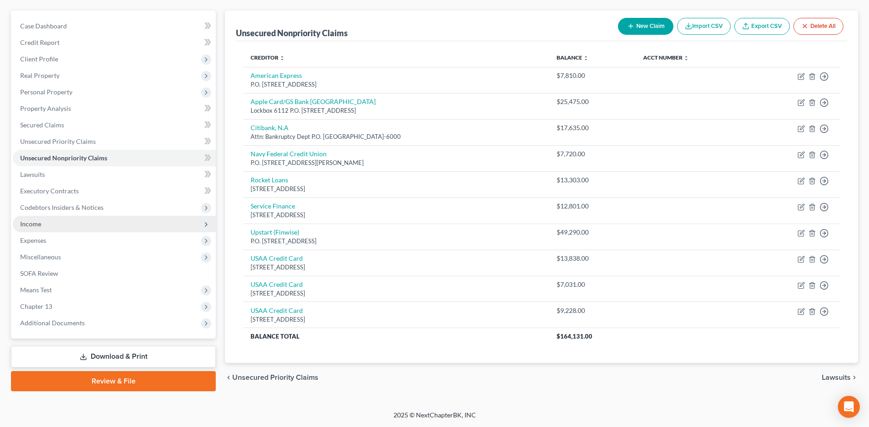
click at [99, 231] on span "Income" at bounding box center [114, 224] width 203 height 16
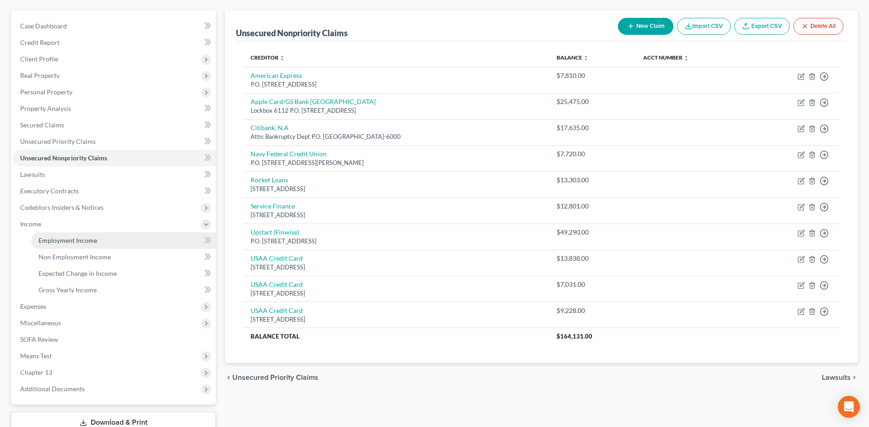
click at [100, 240] on link "Employment Income" at bounding box center [123, 240] width 185 height 16
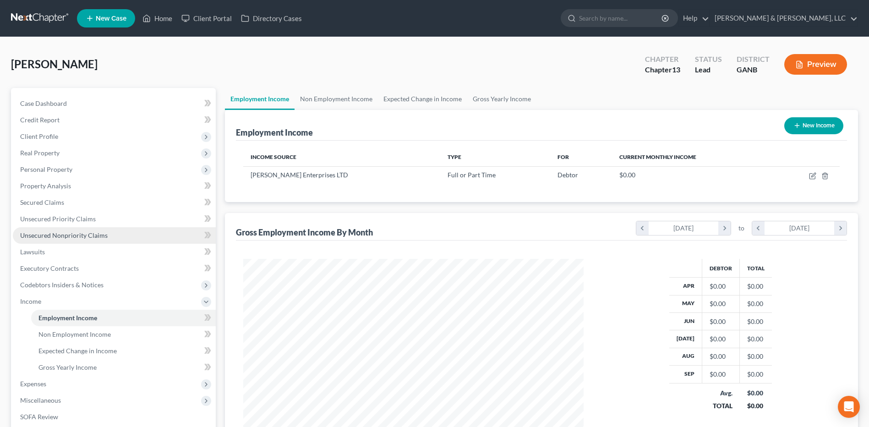
scroll to position [170, 358]
